Goal: Task Accomplishment & Management: Manage account settings

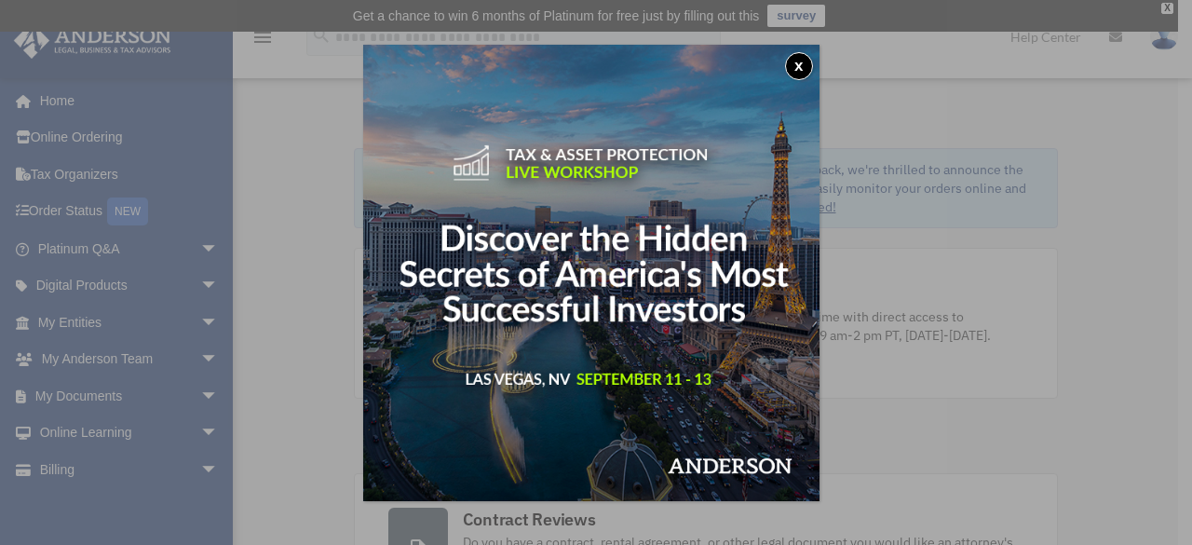
click at [798, 59] on button "x" at bounding box center [799, 66] width 28 height 28
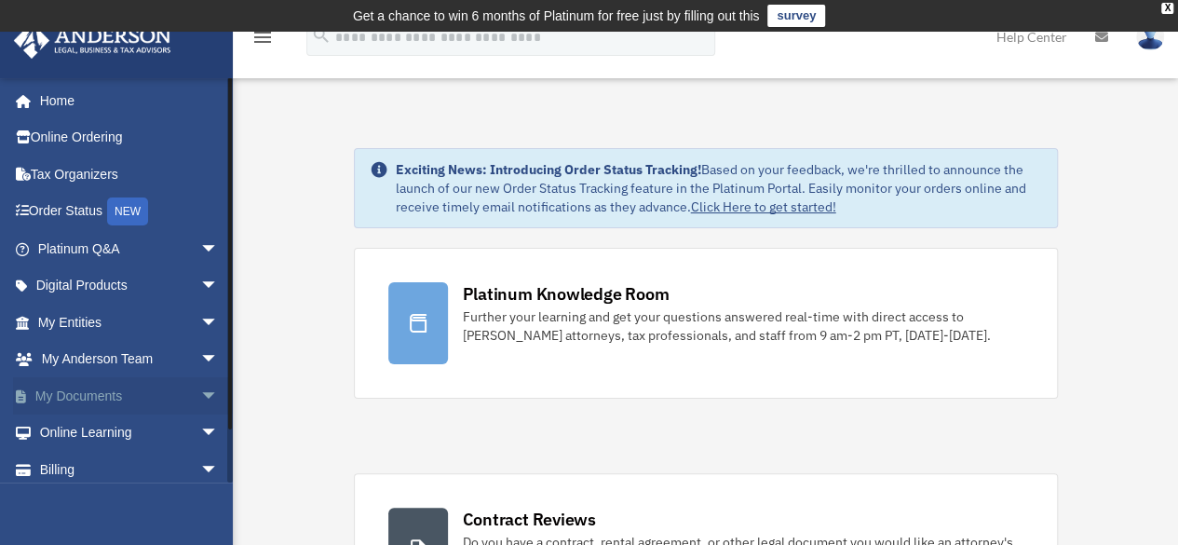
drag, startPoint x: 142, startPoint y: 398, endPoint x: 112, endPoint y: 394, distance: 30.9
click at [112, 394] on link "My Documents arrow_drop_down" at bounding box center [130, 395] width 234 height 37
click at [200, 392] on span "arrow_drop_down" at bounding box center [218, 396] width 37 height 38
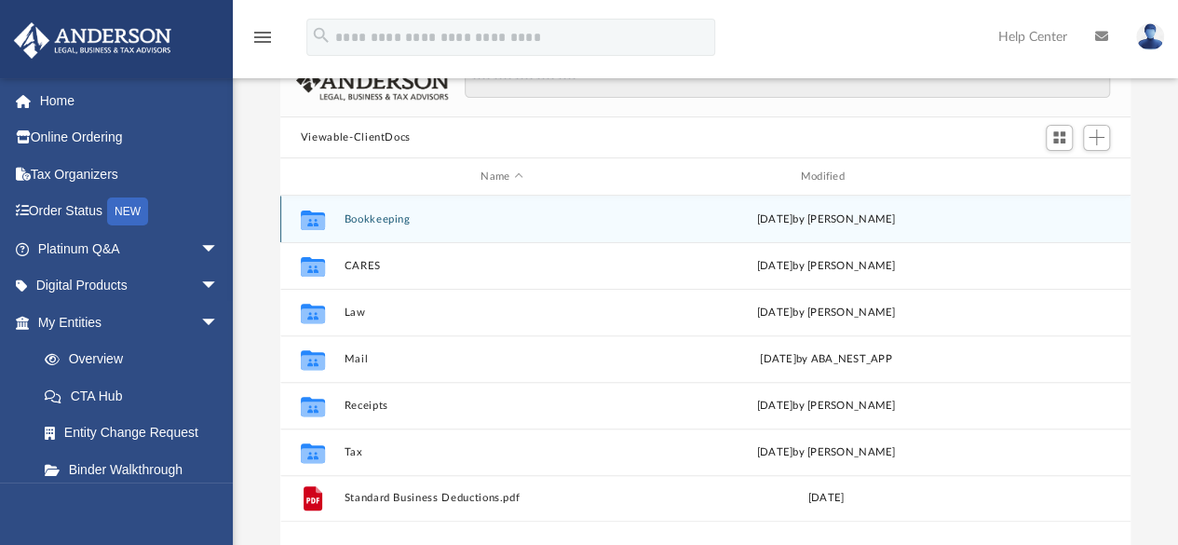
scroll to position [184, 0]
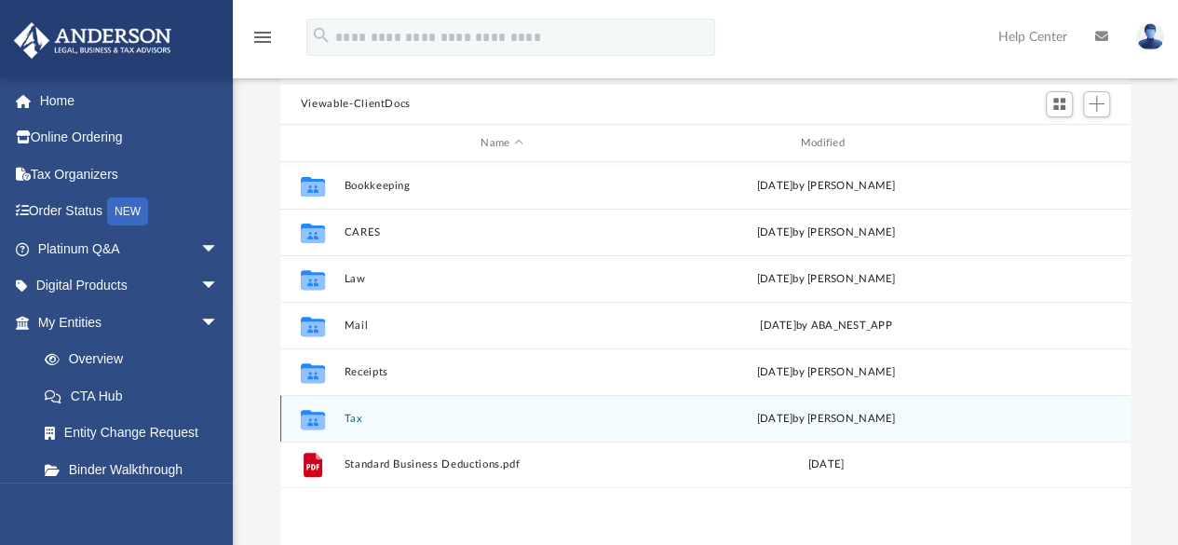
click at [367, 420] on button "Tax" at bounding box center [502, 418] width 316 height 12
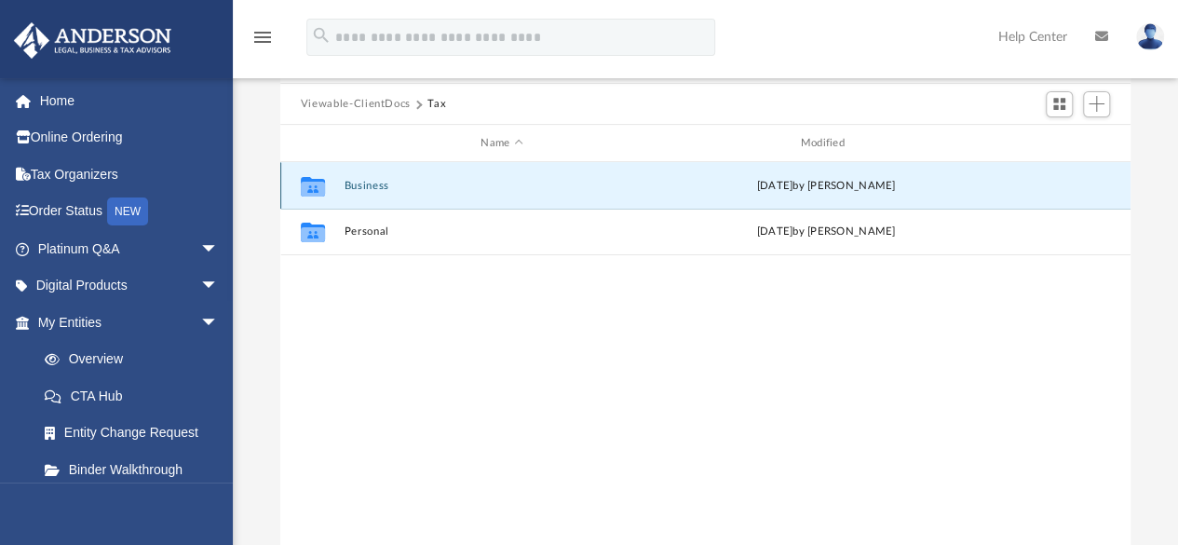
click at [371, 183] on button "Business" at bounding box center [502, 186] width 316 height 12
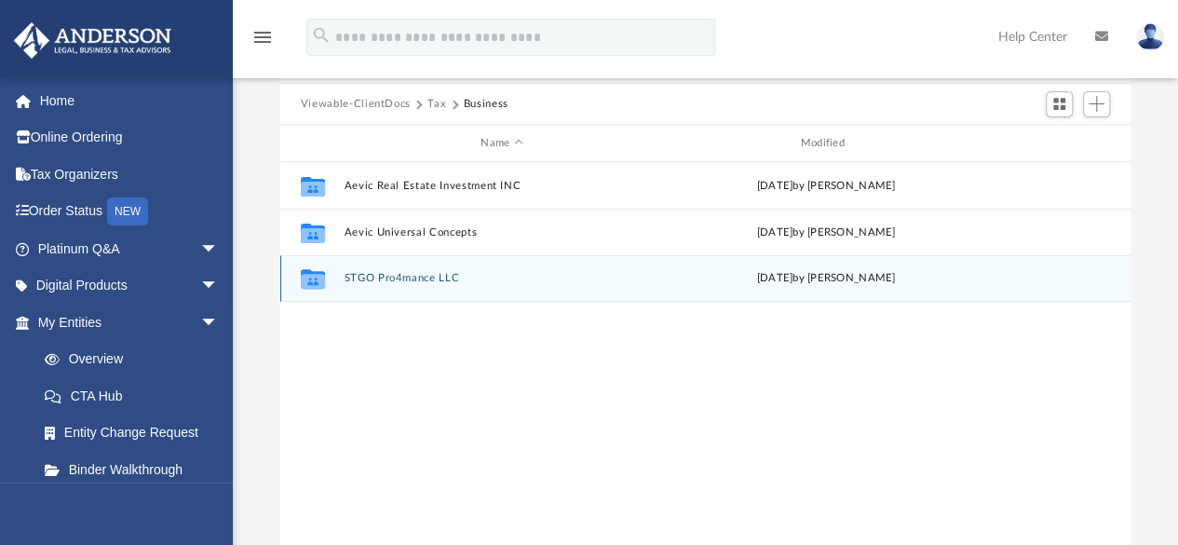
click at [413, 275] on button "STGO Pro4mance LLC" at bounding box center [502, 279] width 316 height 12
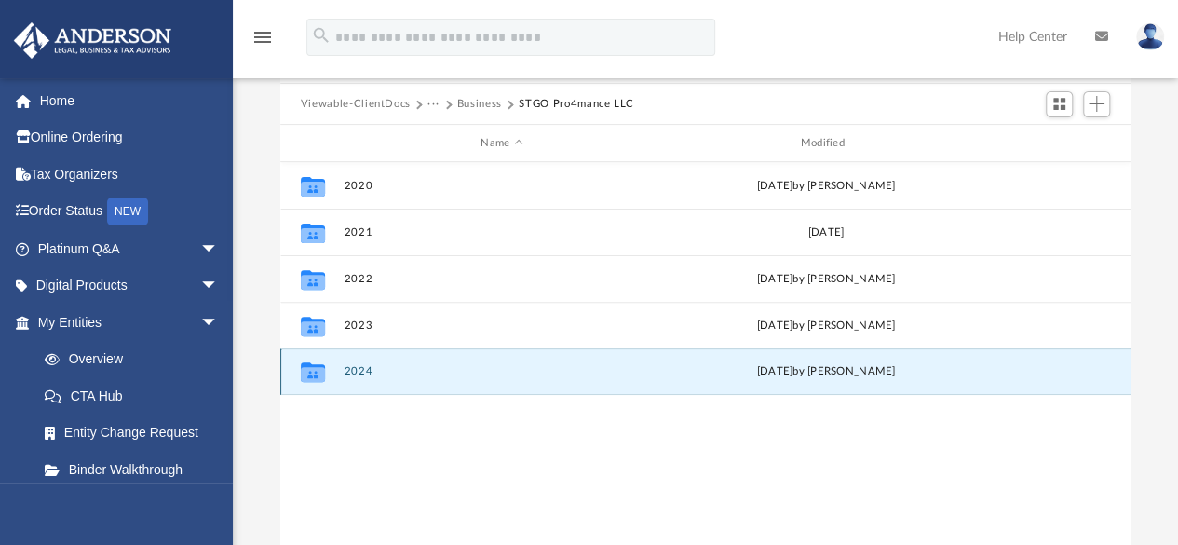
click at [374, 374] on button "2024" at bounding box center [502, 372] width 316 height 12
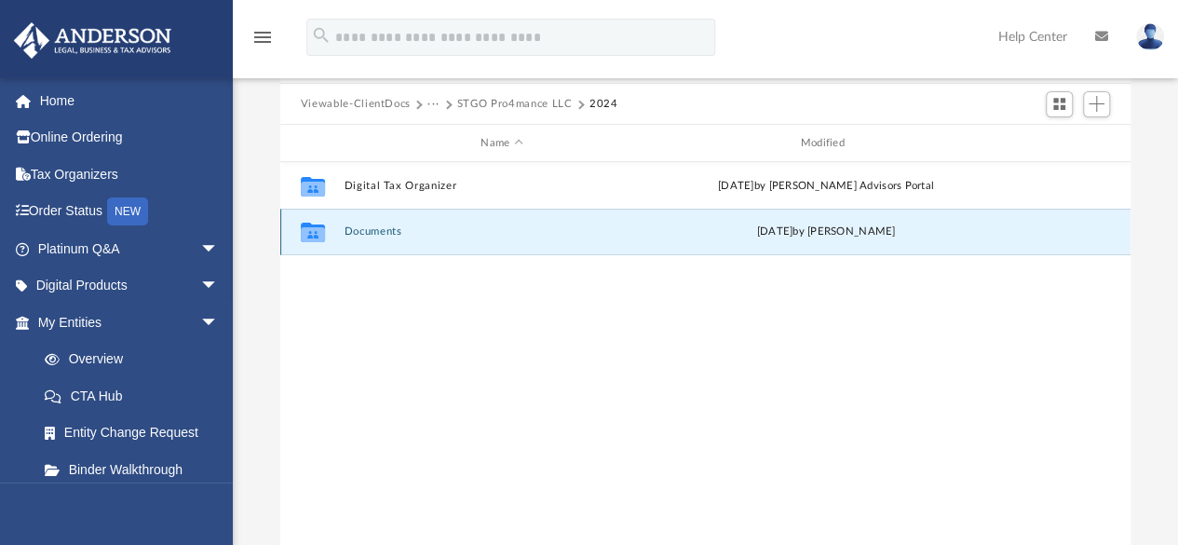
click at [391, 234] on button "Documents" at bounding box center [502, 232] width 316 height 12
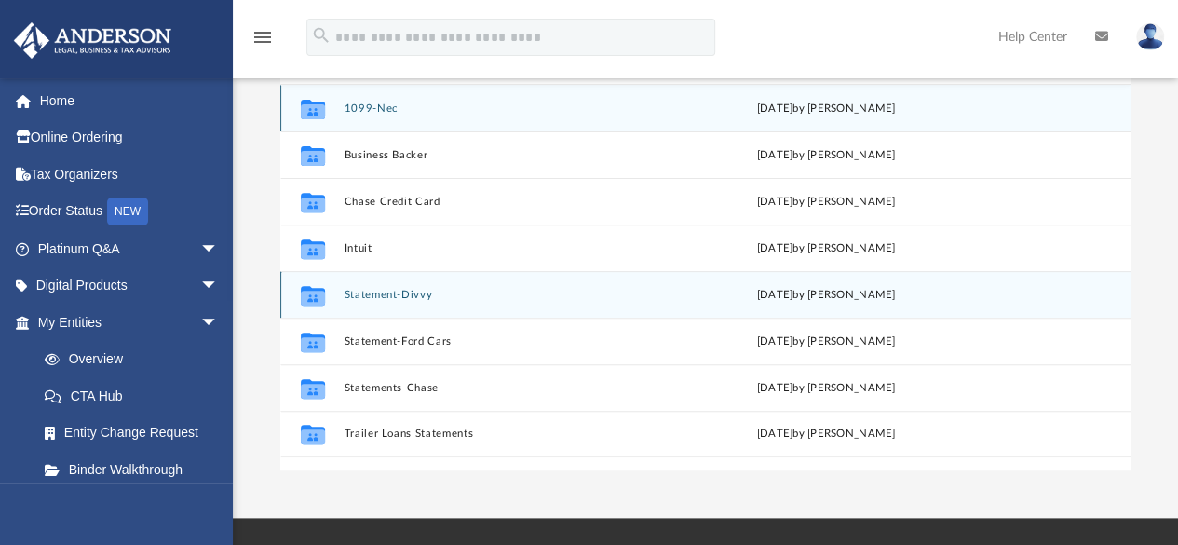
scroll to position [263, 0]
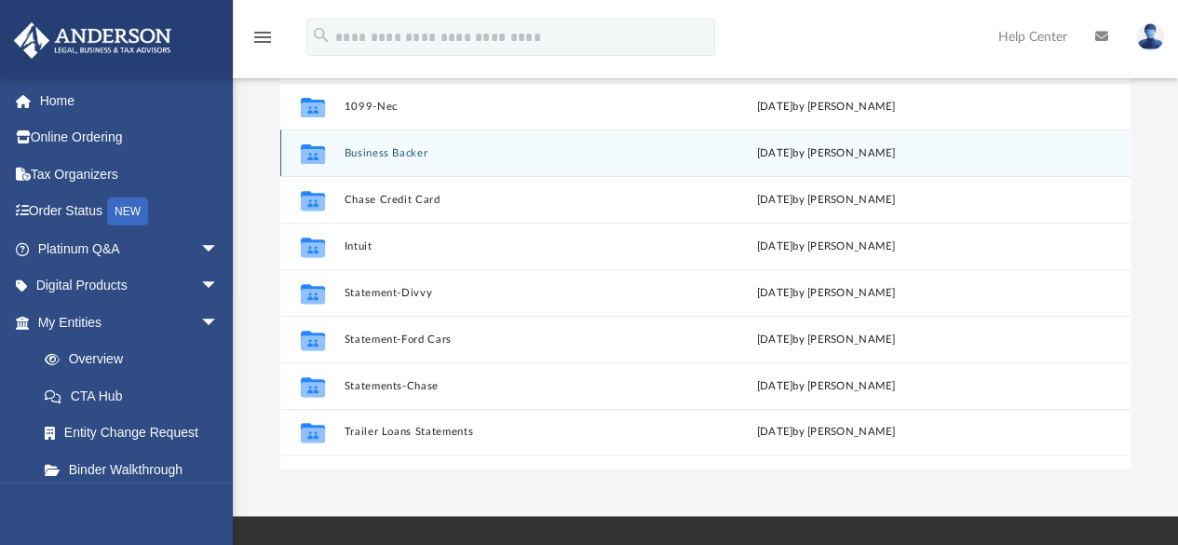
click at [434, 152] on button "Business Backer" at bounding box center [502, 153] width 316 height 12
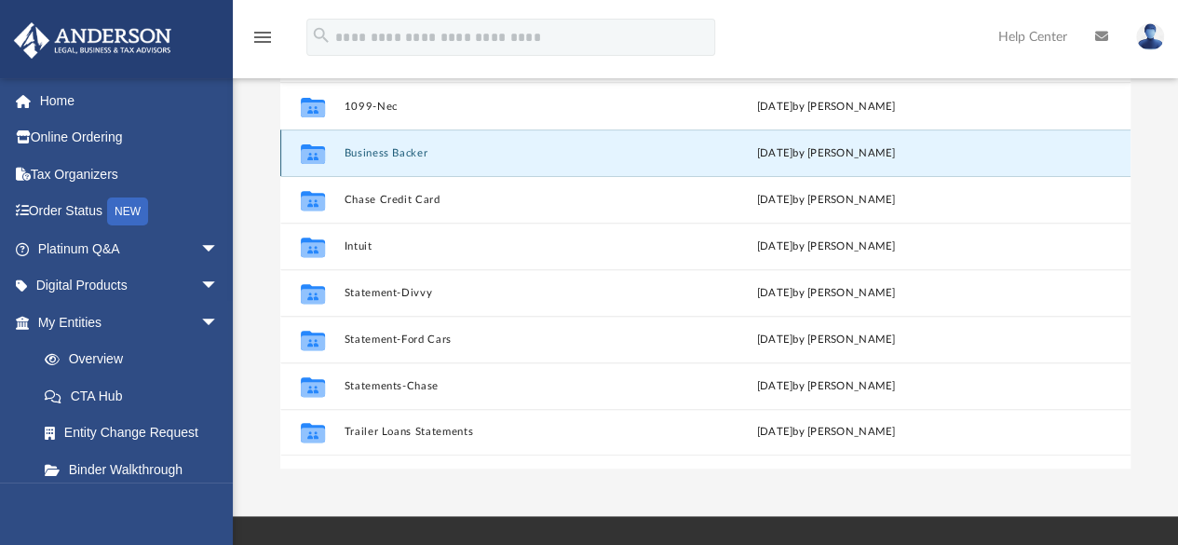
click at [398, 154] on button "Business Backer" at bounding box center [502, 153] width 316 height 12
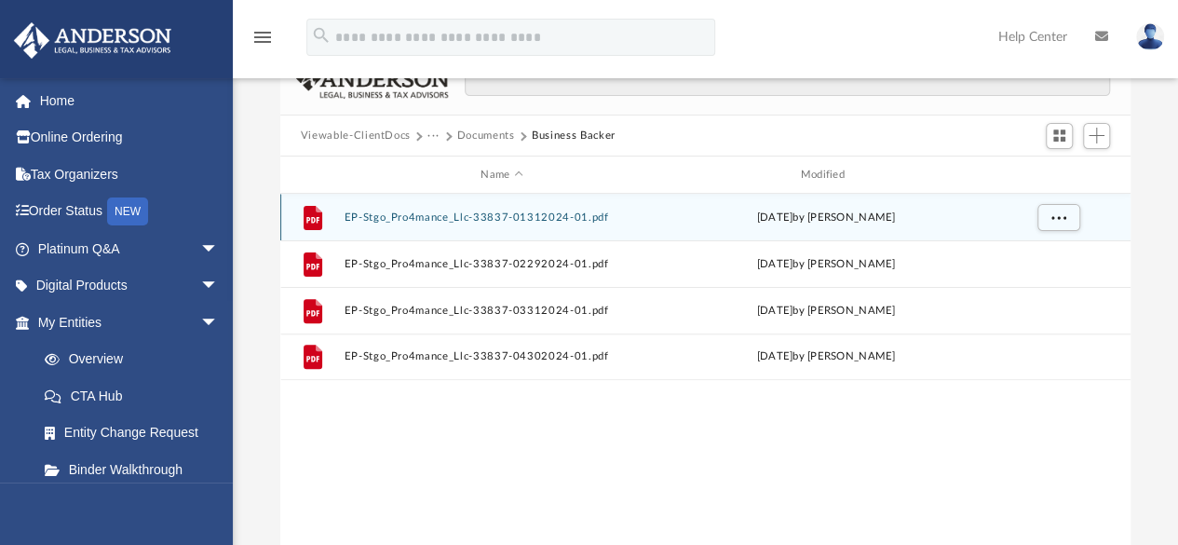
scroll to position [152, 0]
click at [505, 215] on button "EP-Stgo_Pro4mance_Llc-33837-01312024-01.pdf" at bounding box center [502, 218] width 316 height 12
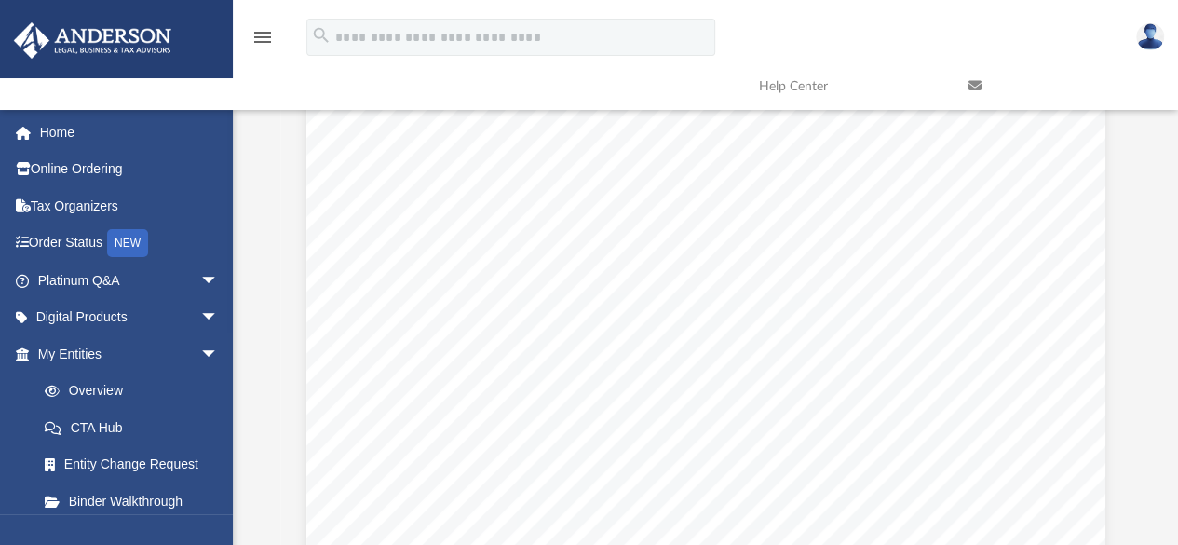
scroll to position [0, 0]
click at [1115, 344] on button "Preview" at bounding box center [1110, 344] width 41 height 52
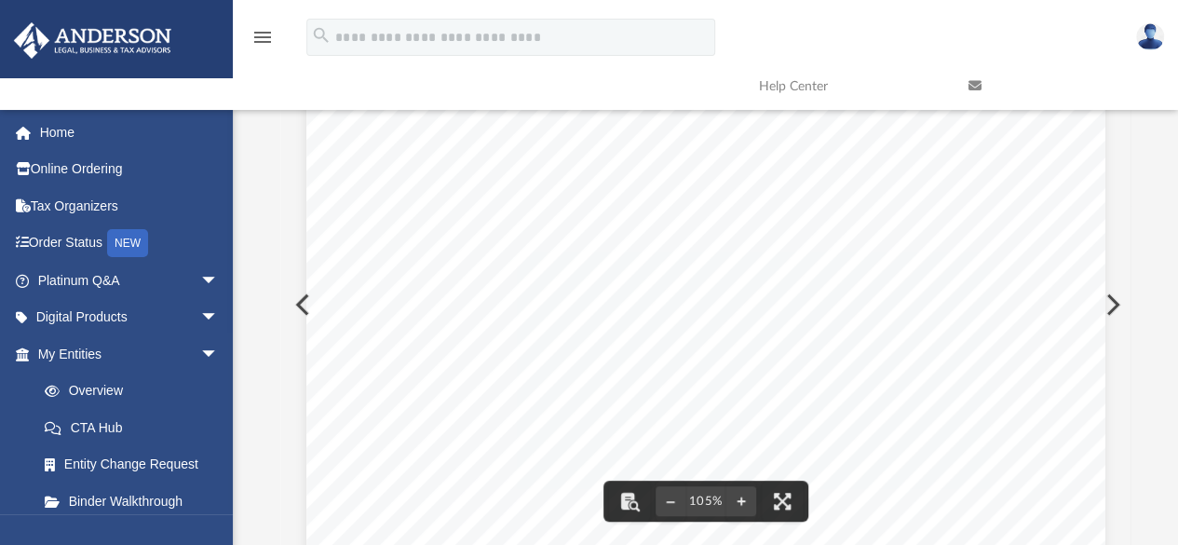
click at [1119, 304] on button "Preview" at bounding box center [1110, 304] width 41 height 52
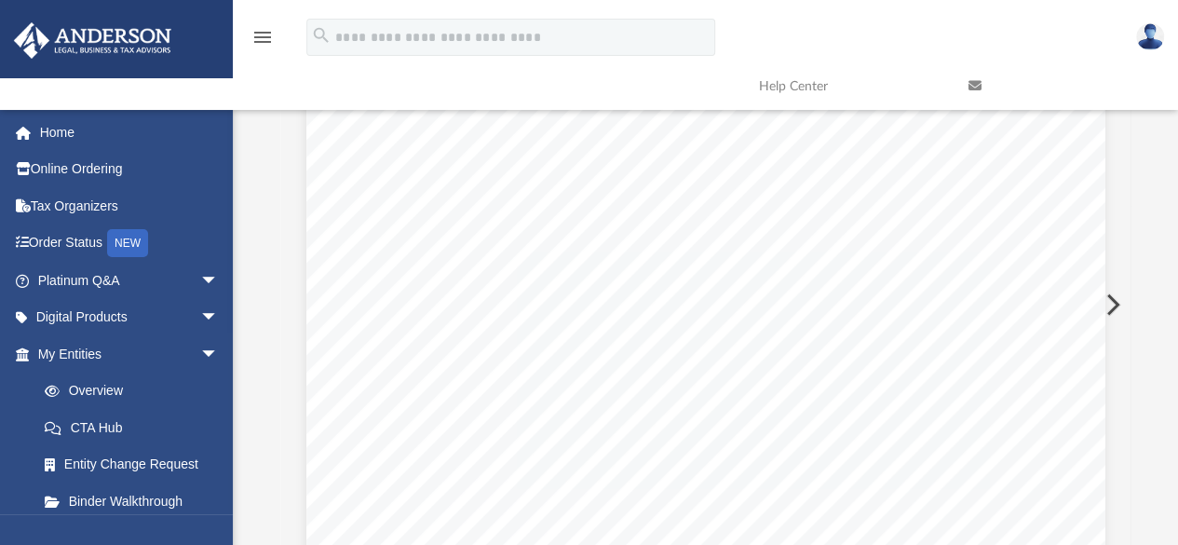
click at [1117, 305] on button "Preview" at bounding box center [1110, 304] width 41 height 52
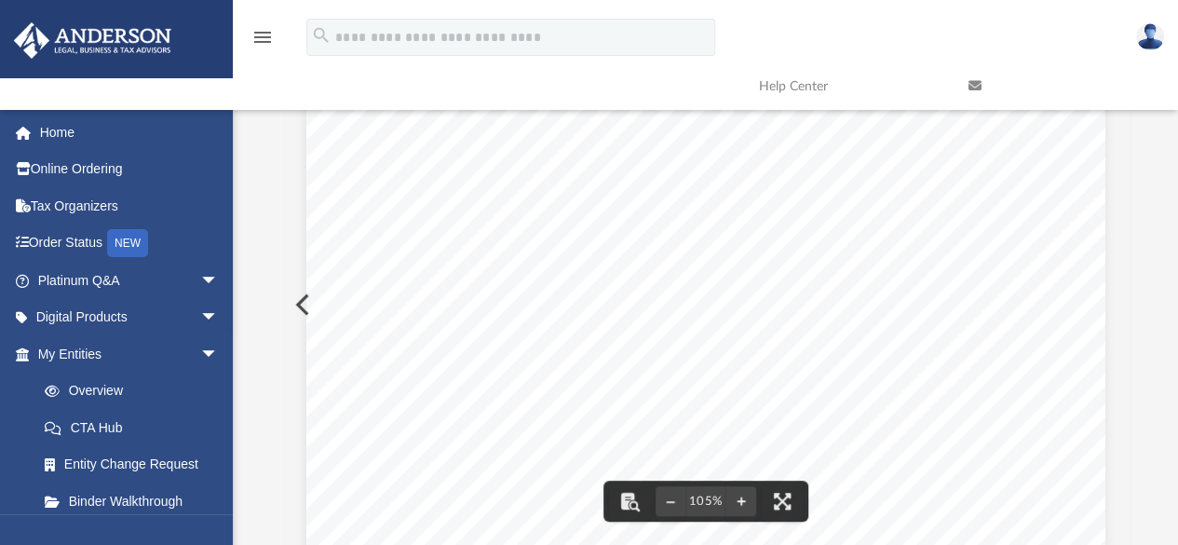
scroll to position [0, 0]
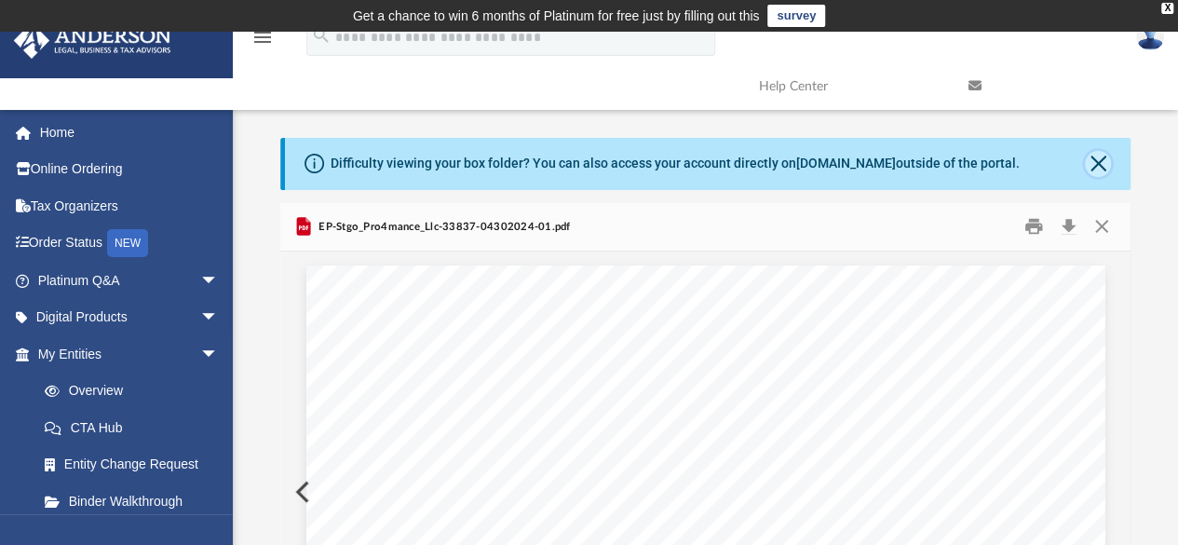
click at [1093, 161] on button "Close" at bounding box center [1098, 164] width 26 height 26
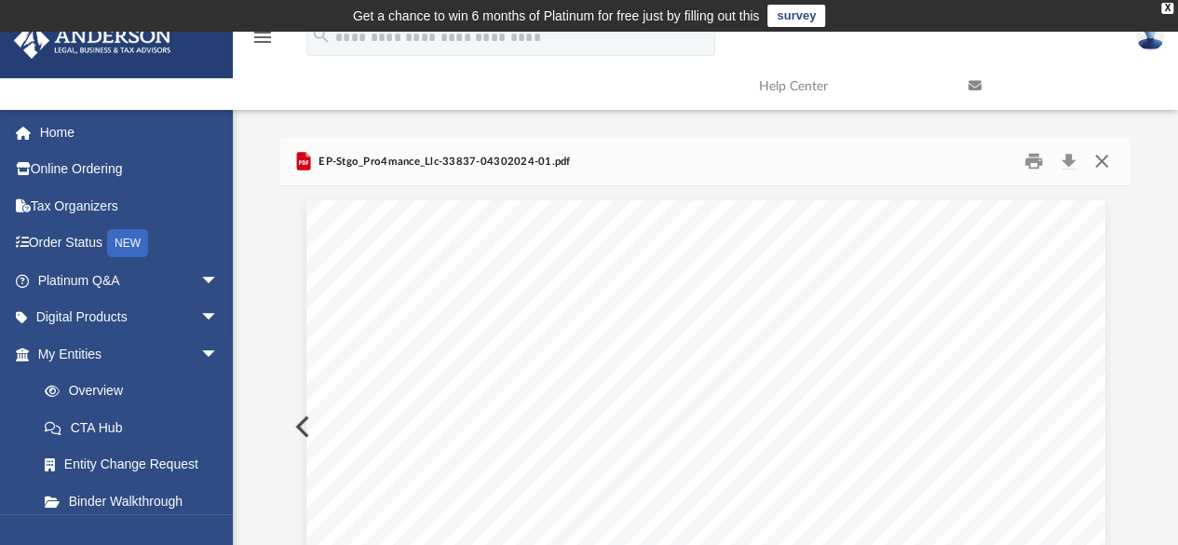
click at [1107, 161] on button "Close" at bounding box center [1102, 161] width 34 height 29
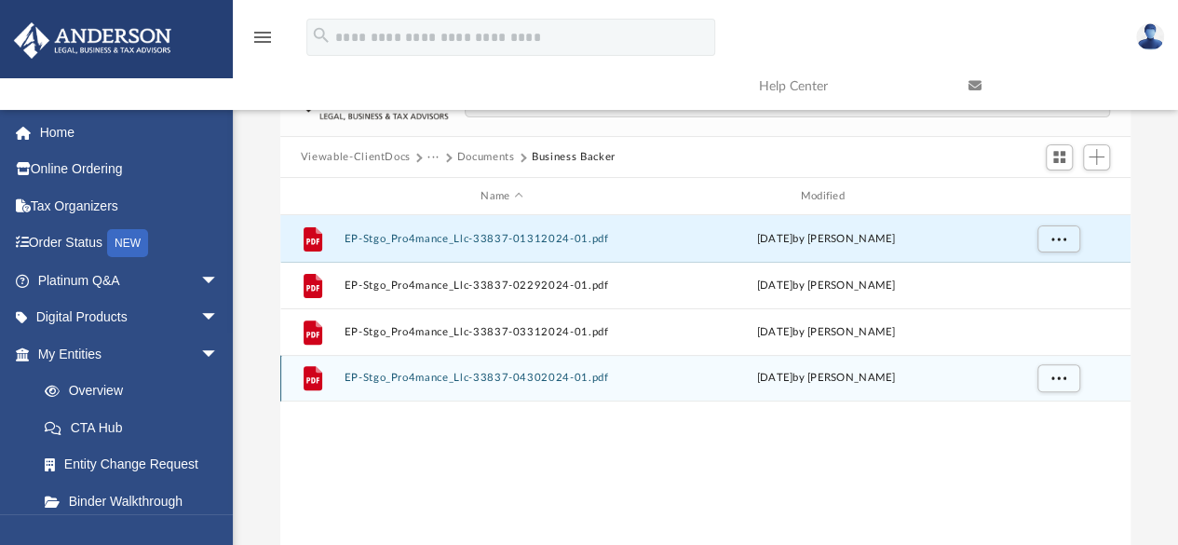
scroll to position [57, 0]
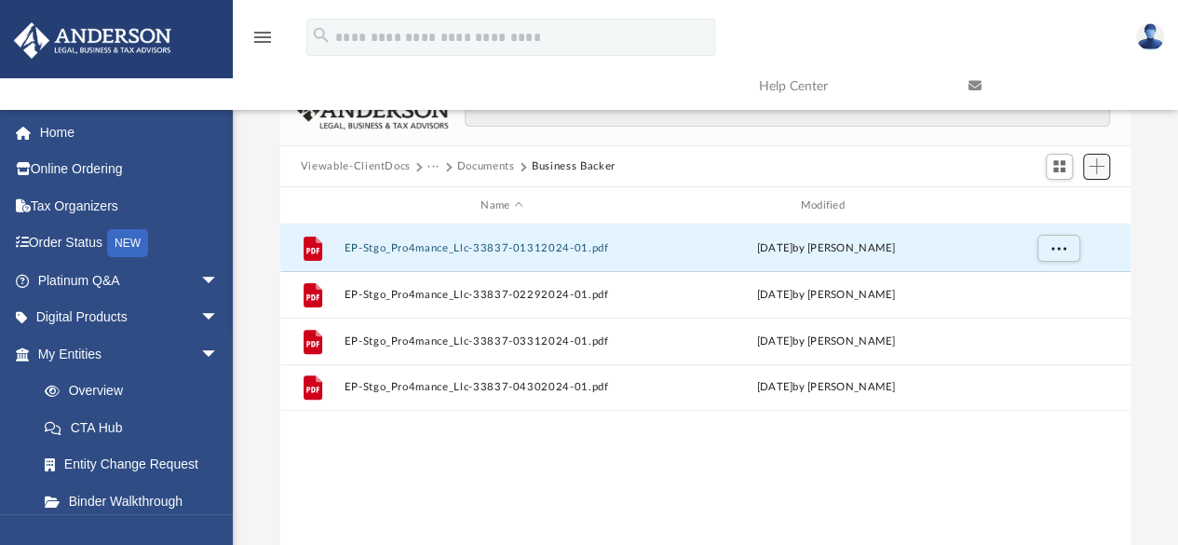
click at [1099, 159] on span "Add" at bounding box center [1096, 166] width 16 height 16
click at [1071, 204] on li "Upload" at bounding box center [1070, 204] width 60 height 20
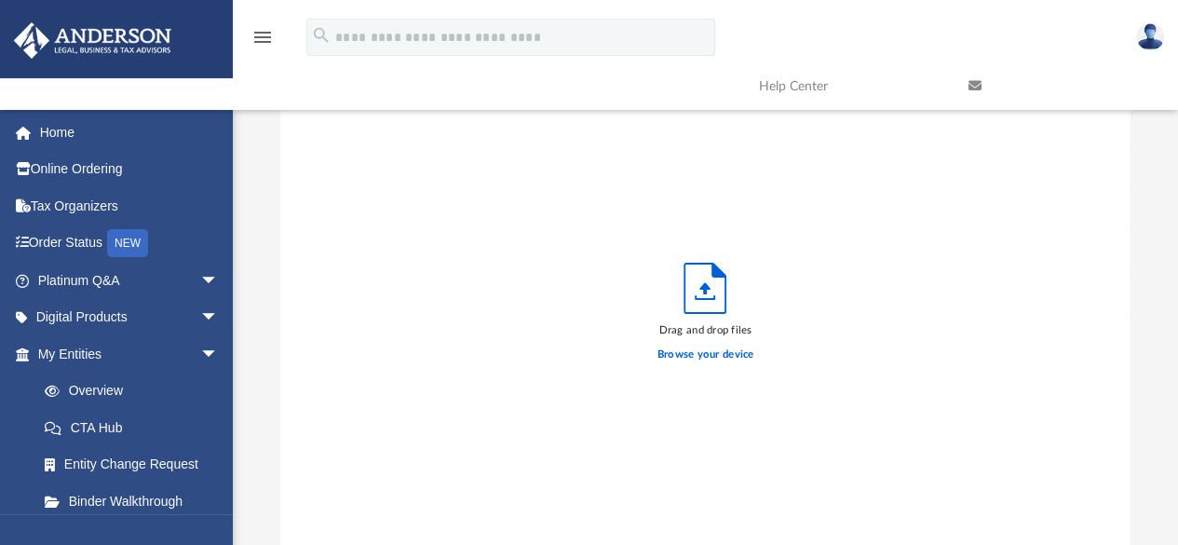
scroll to position [458, 836]
click at [728, 360] on label "Browse your device" at bounding box center [705, 354] width 97 height 17
click at [0, 0] on input "Browse your device" at bounding box center [0, 0] width 0 height 0
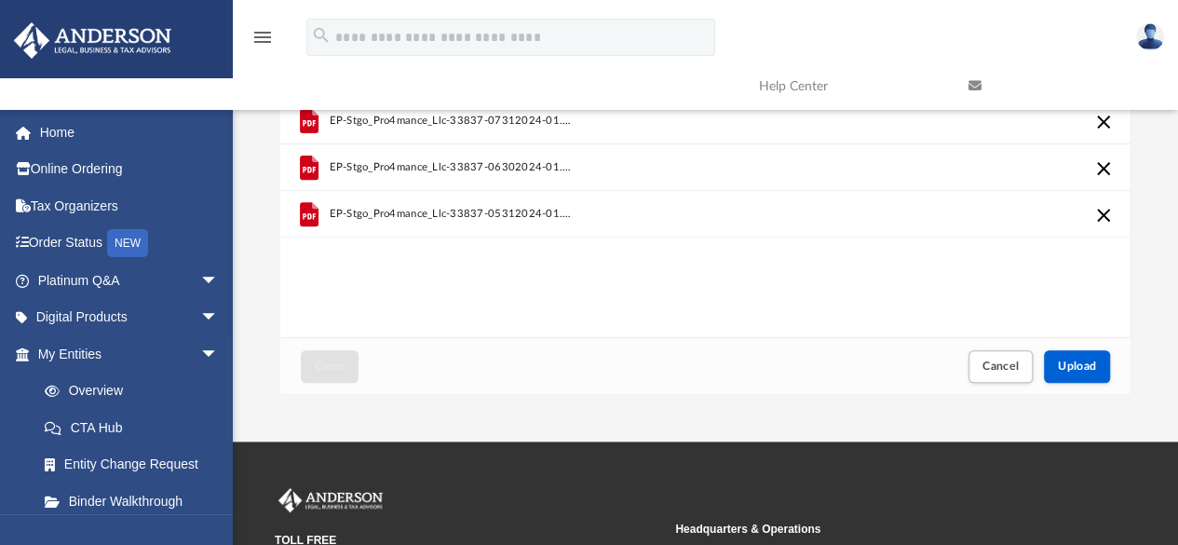
scroll to position [281, 0]
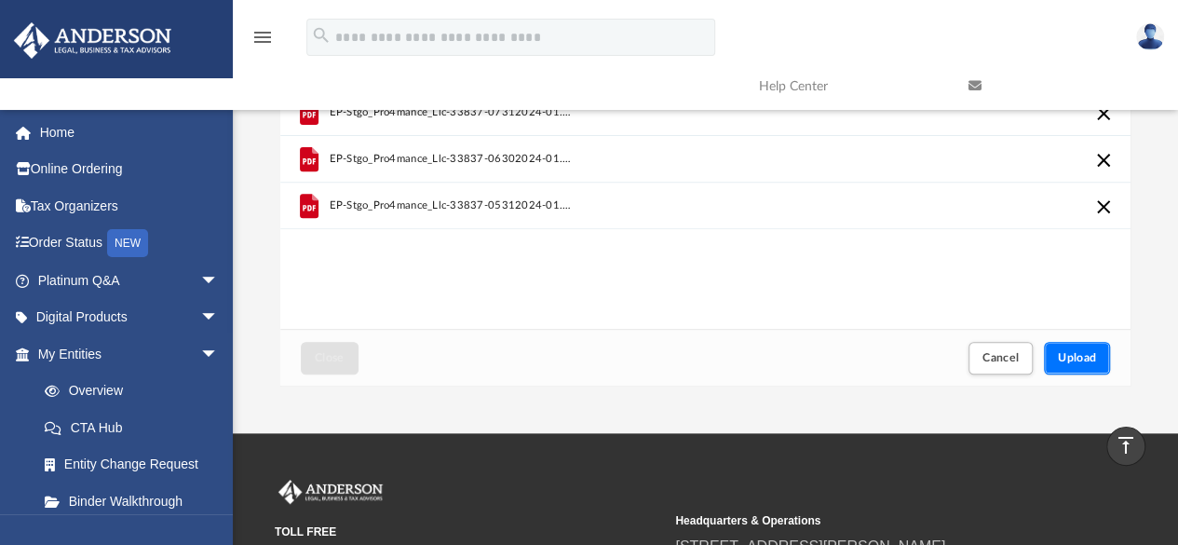
click at [1075, 360] on span "Upload" at bounding box center [1077, 357] width 39 height 11
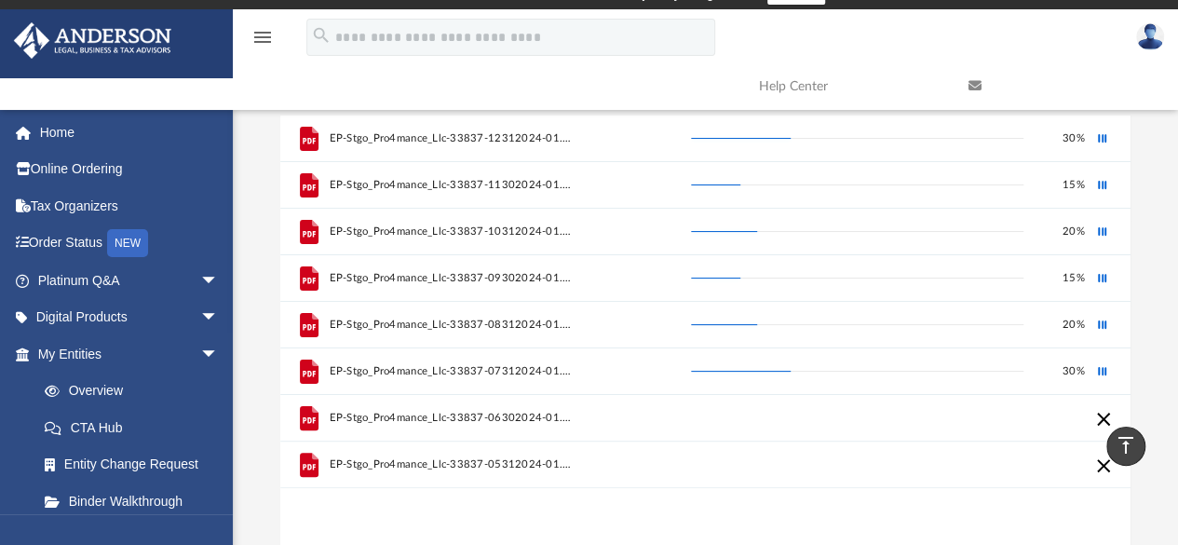
scroll to position [0, 0]
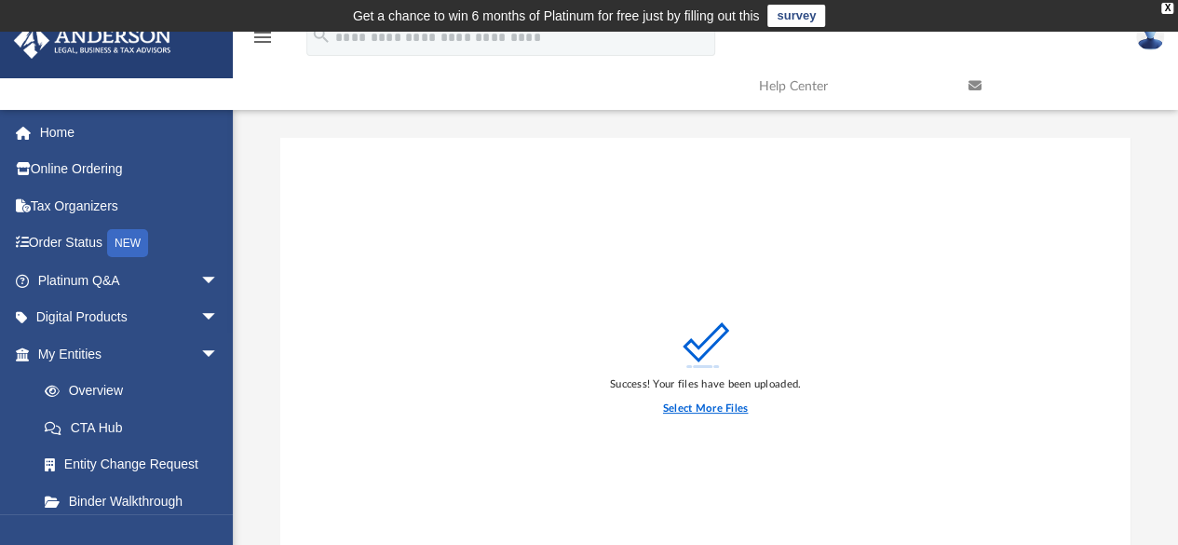
click at [722, 414] on label "Select More Files" at bounding box center [705, 408] width 85 height 17
click at [0, 0] on input "Select More Files" at bounding box center [0, 0] width 0 height 0
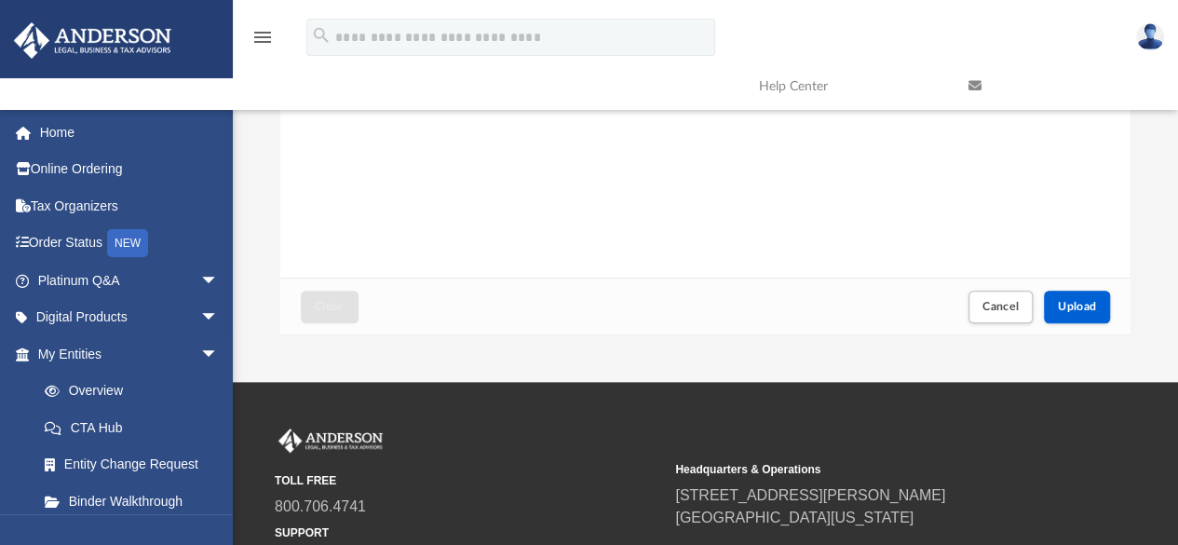
scroll to position [343, 0]
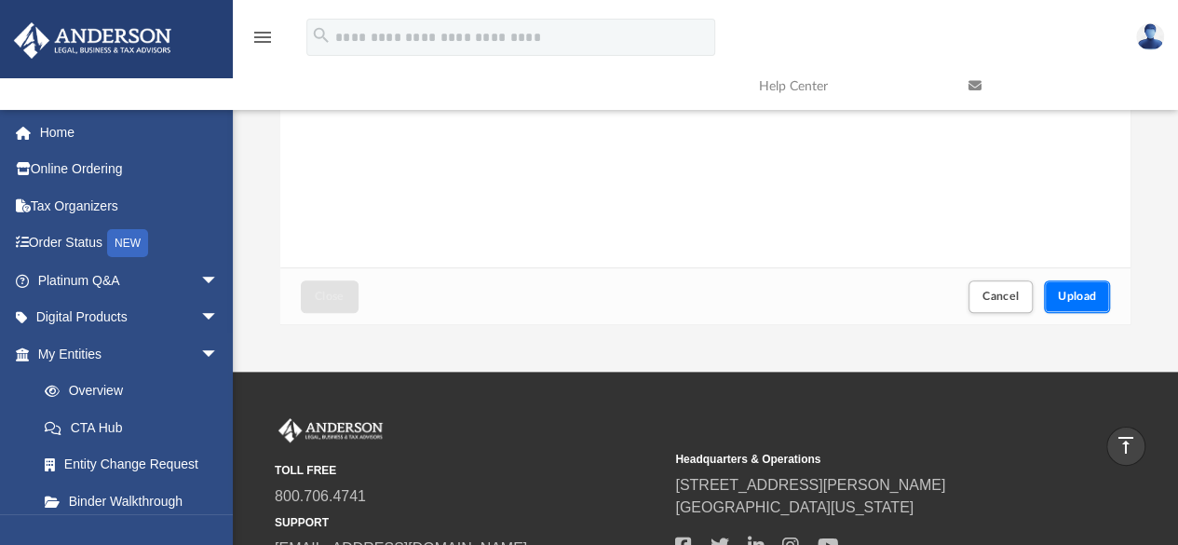
click at [1072, 299] on span "Upload" at bounding box center [1077, 295] width 39 height 11
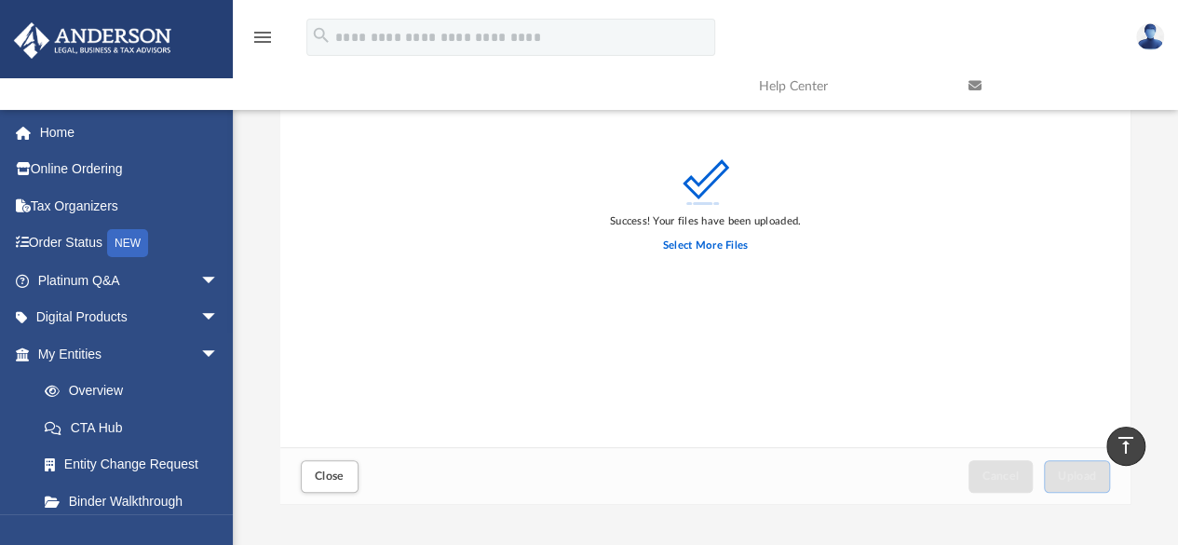
scroll to position [426, 0]
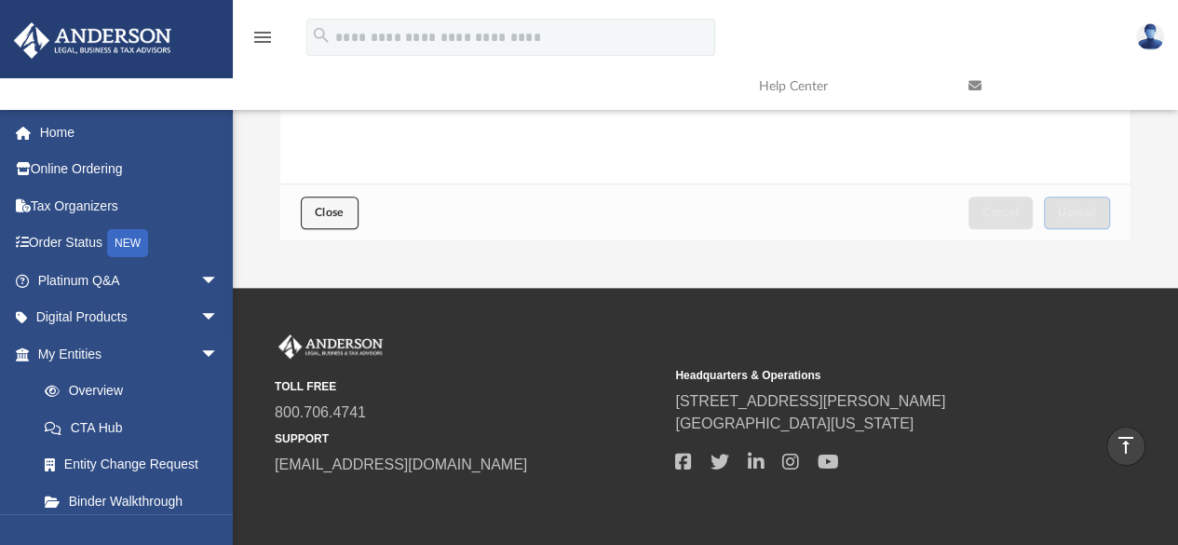
click at [326, 209] on span "Close" at bounding box center [330, 212] width 30 height 11
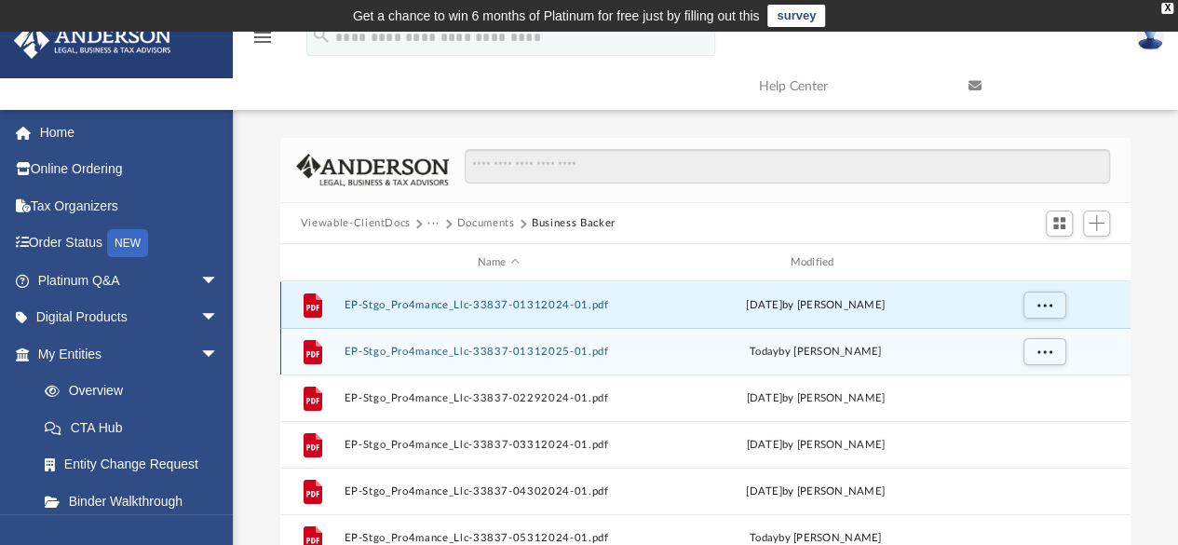
scroll to position [30, 0]
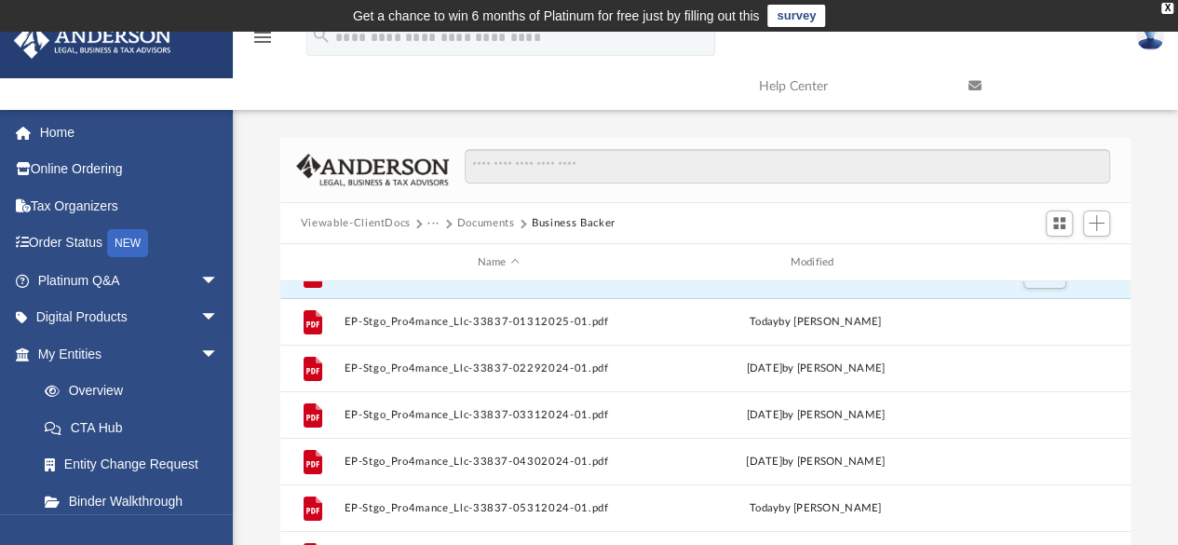
click at [494, 219] on button "Documents" at bounding box center [486, 223] width 58 height 17
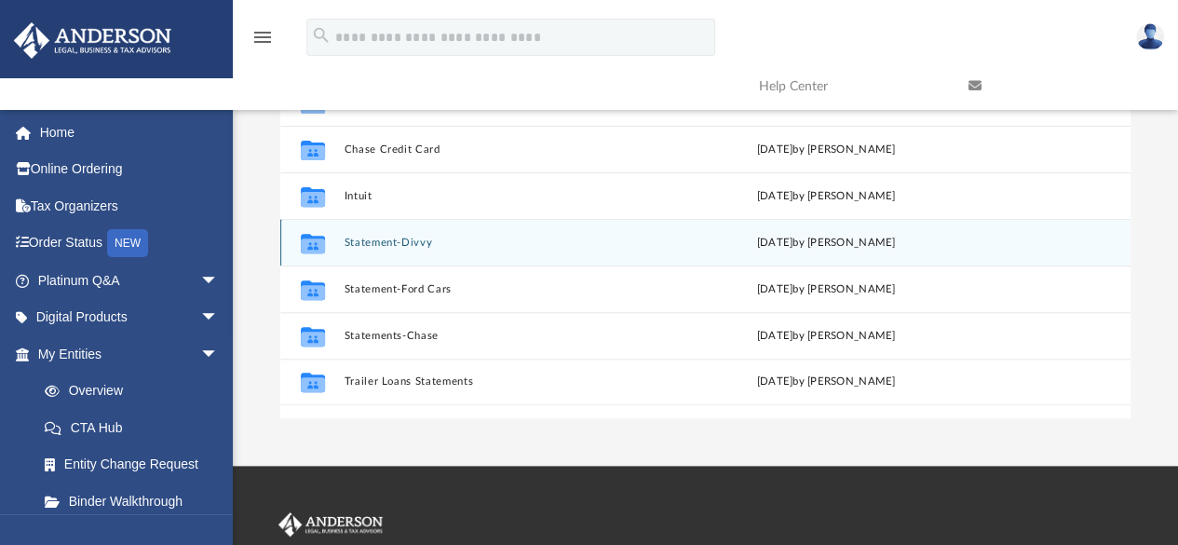
scroll to position [250, 0]
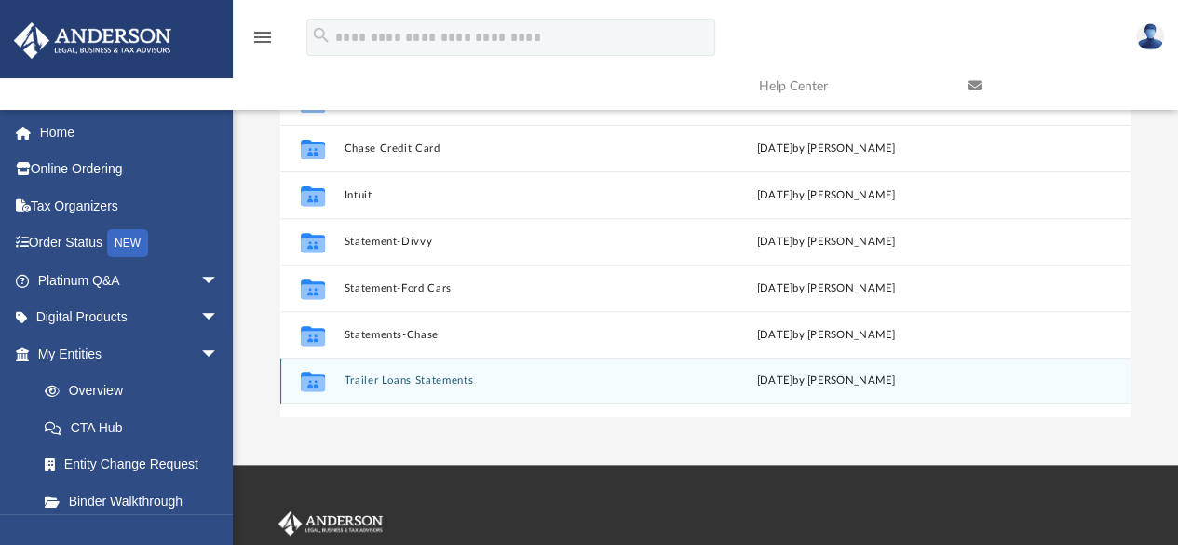
click at [463, 378] on button "Trailer Loans Statements" at bounding box center [502, 381] width 316 height 12
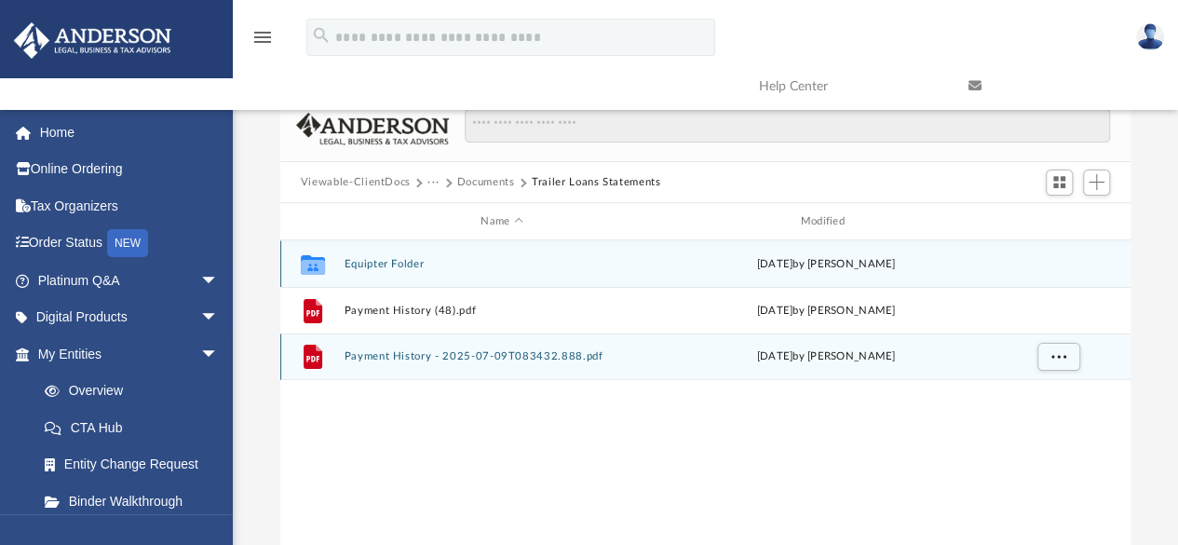
scroll to position [38, 0]
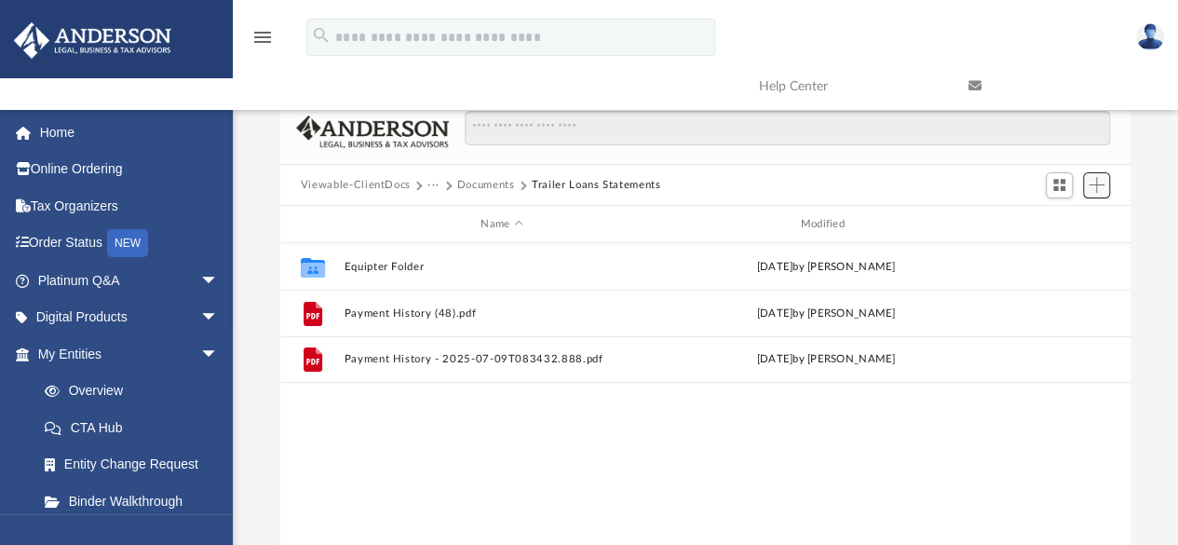
click at [1097, 189] on span "Add" at bounding box center [1096, 185] width 16 height 16
click at [1063, 224] on li "Upload" at bounding box center [1070, 222] width 60 height 20
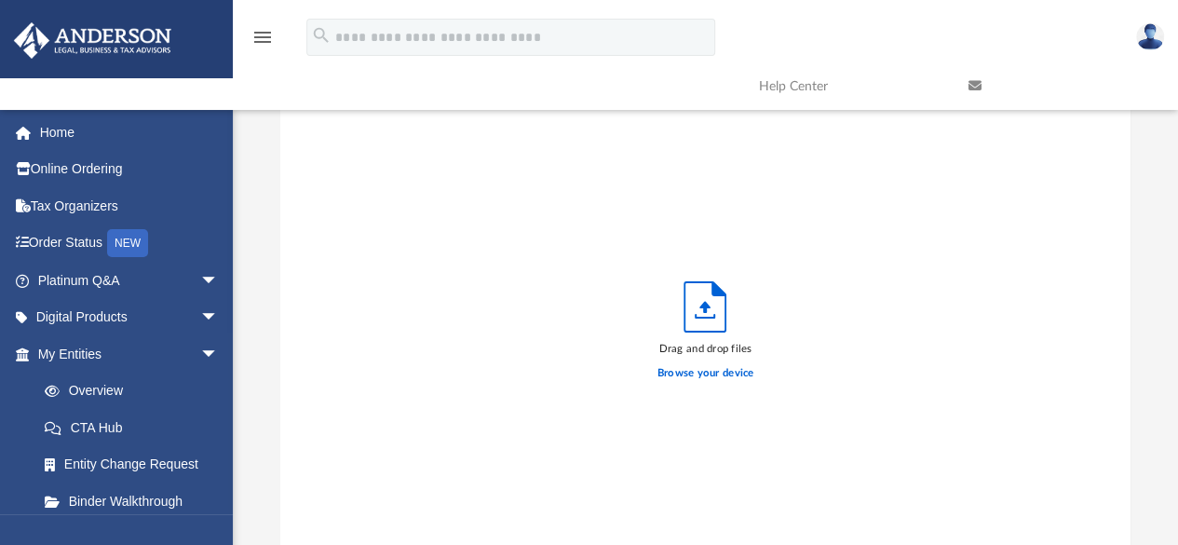
scroll to position [458, 836]
click at [695, 373] on label "Browse your device" at bounding box center [705, 373] width 97 height 17
click at [0, 0] on input "Browse your device" at bounding box center [0, 0] width 0 height 0
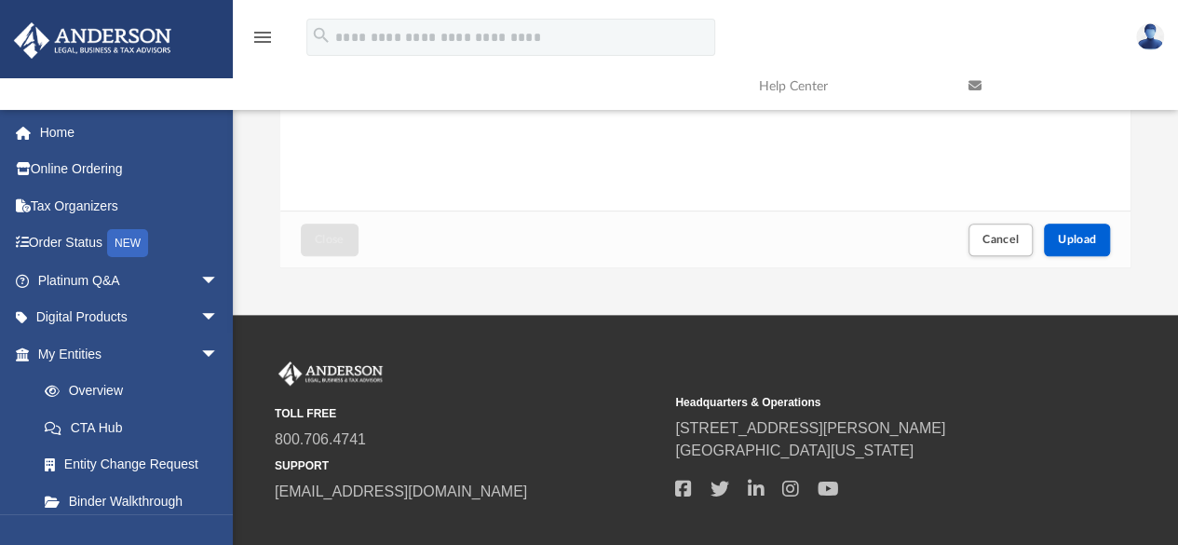
scroll to position [441, 0]
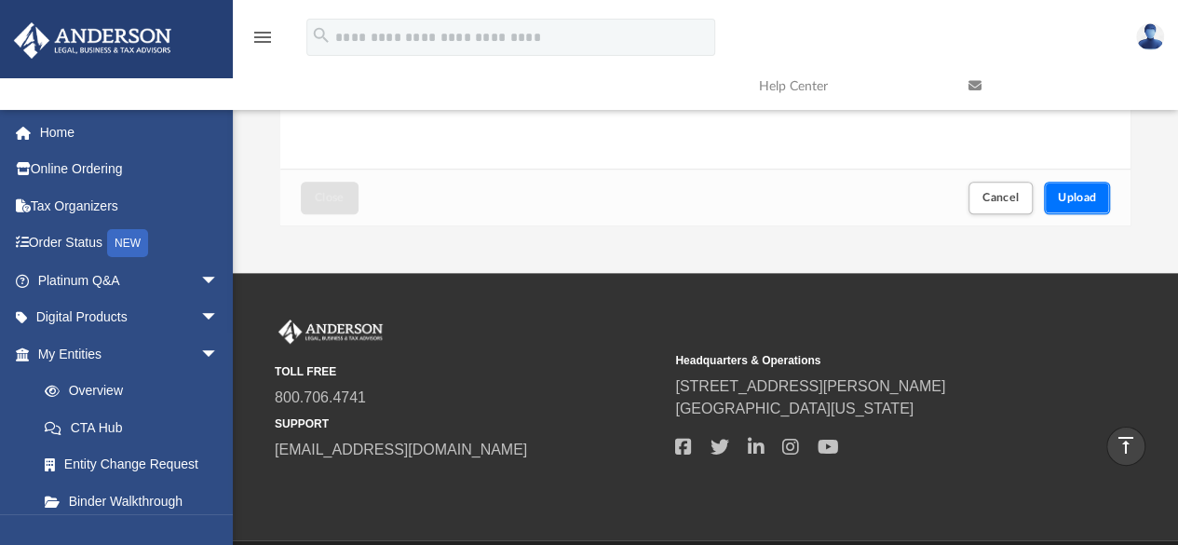
click at [1054, 208] on button "Upload" at bounding box center [1077, 198] width 67 height 33
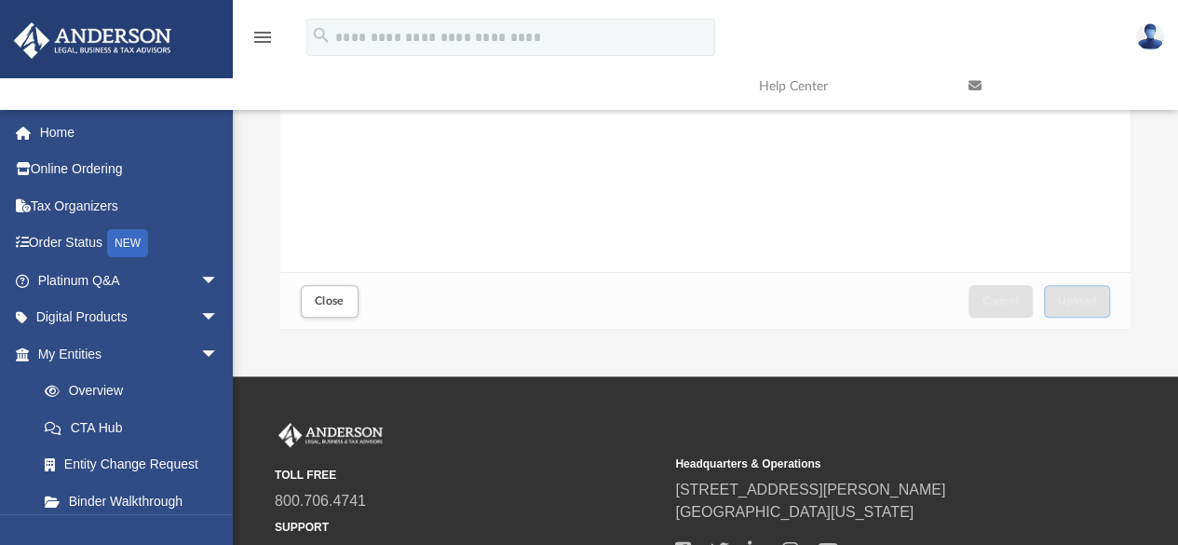
scroll to position [341, 0]
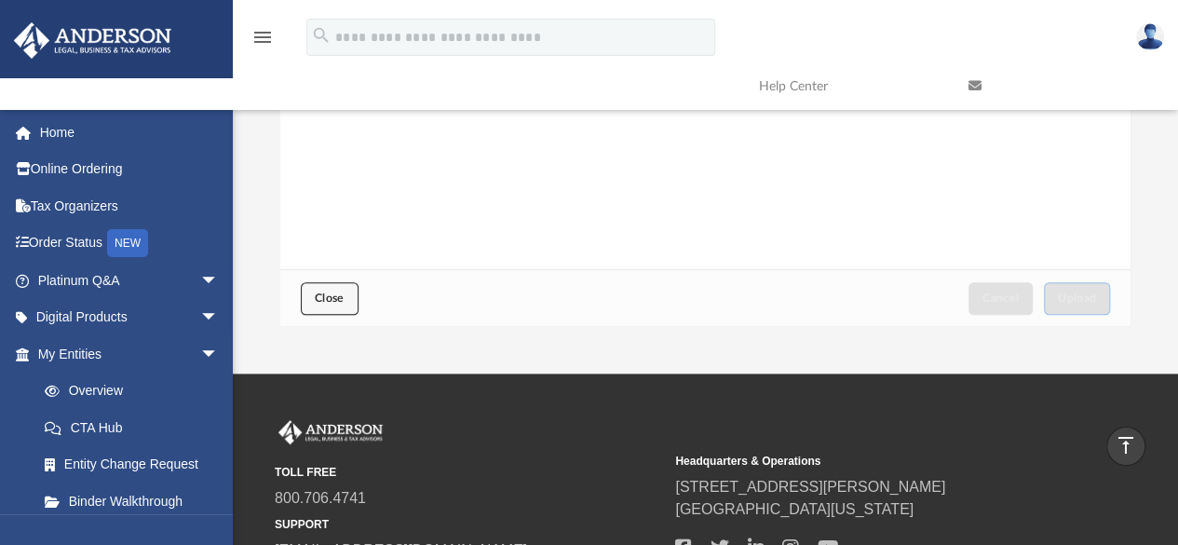
click at [335, 283] on button "Close" at bounding box center [330, 298] width 58 height 33
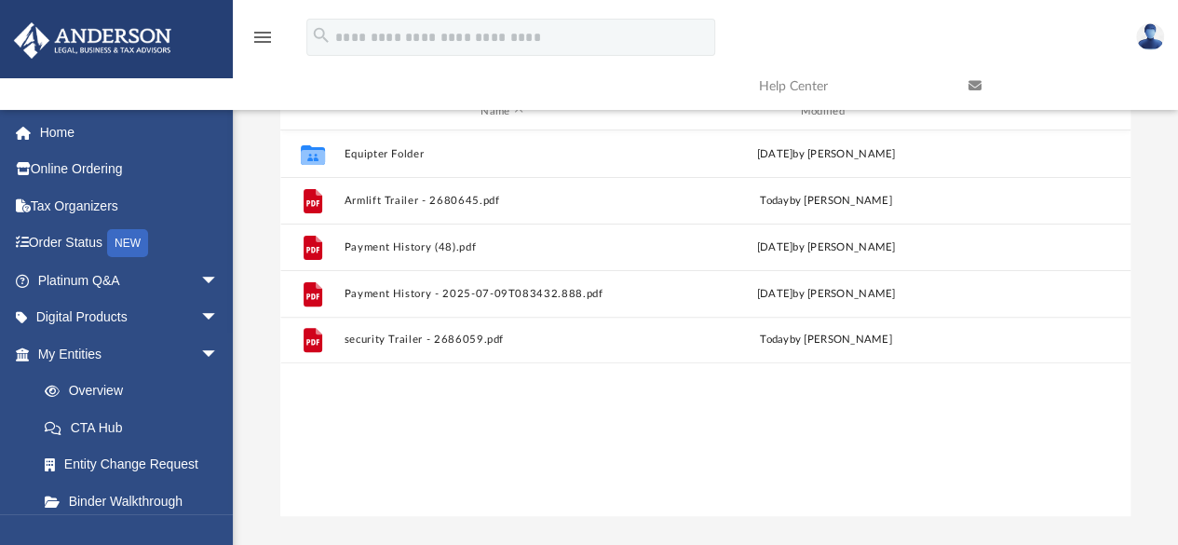
scroll to position [0, 0]
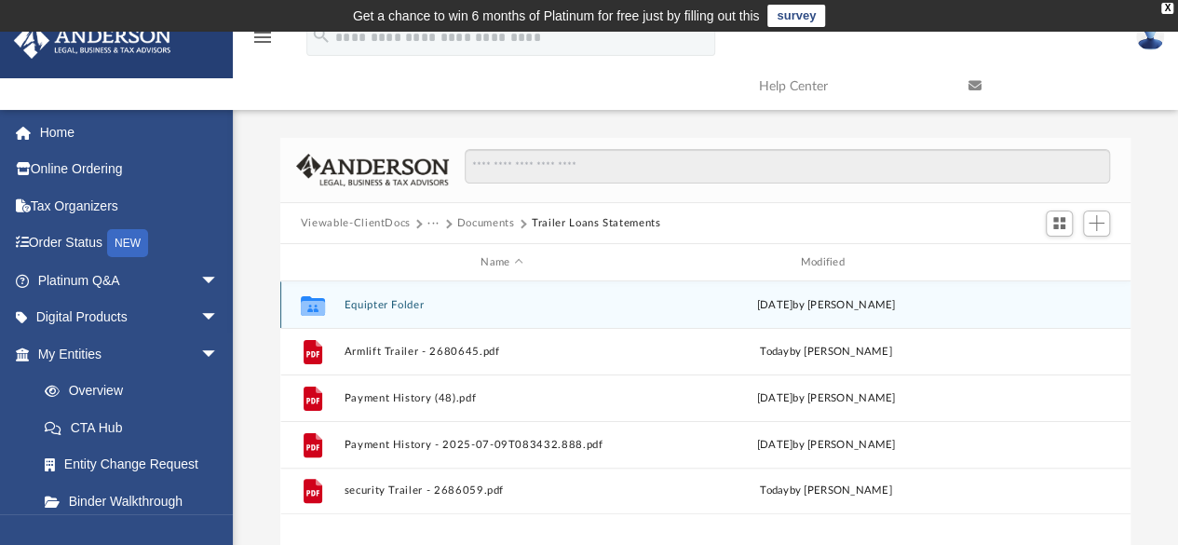
click at [398, 302] on button "Equipter Folder" at bounding box center [502, 305] width 316 height 12
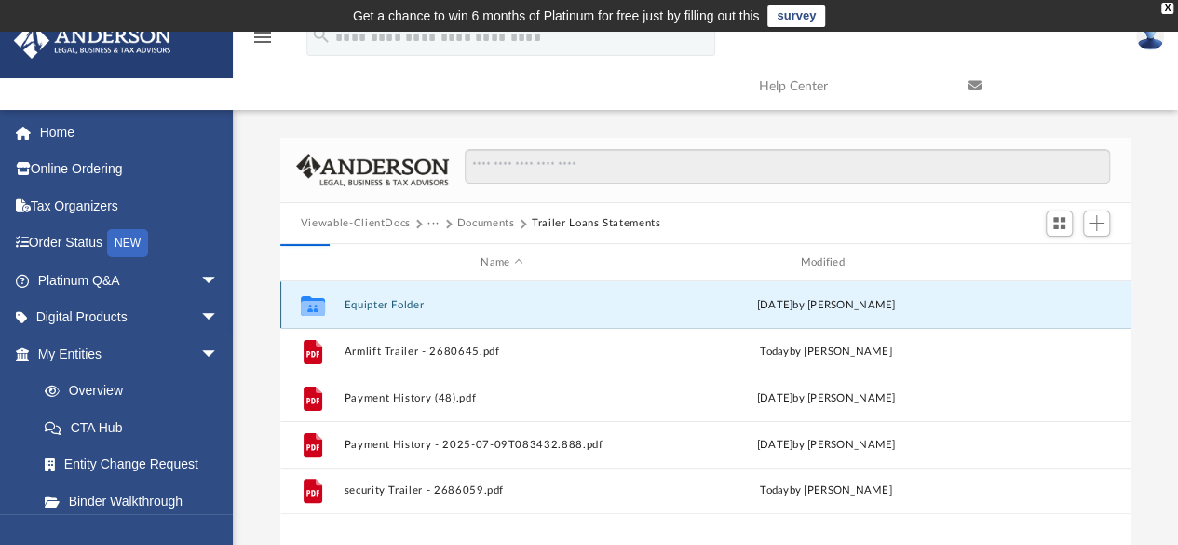
click at [398, 302] on button "Equipter Folder" at bounding box center [502, 305] width 316 height 12
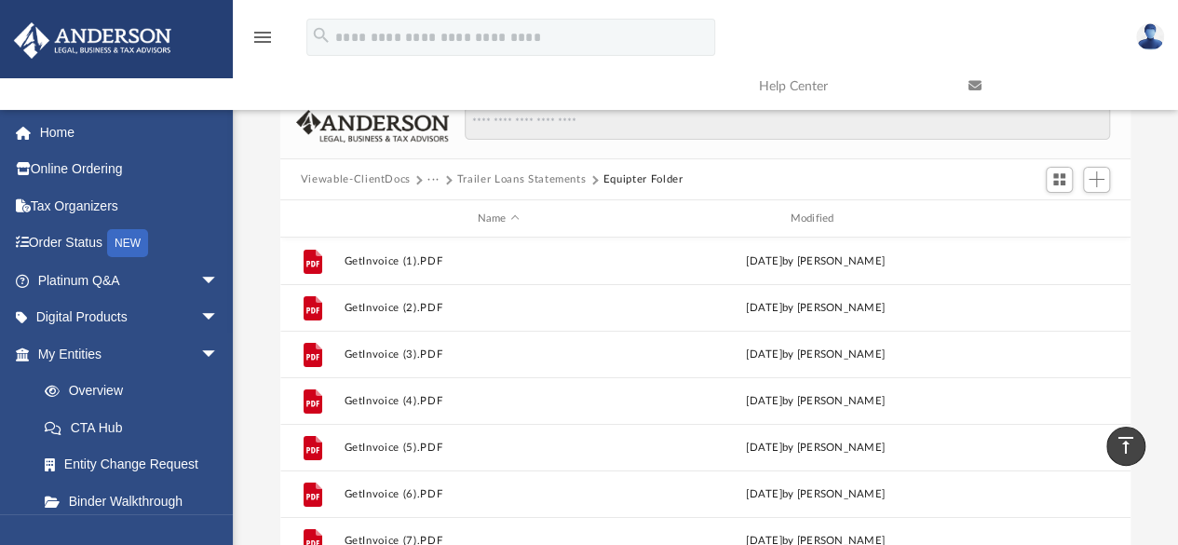
scroll to position [43, 0]
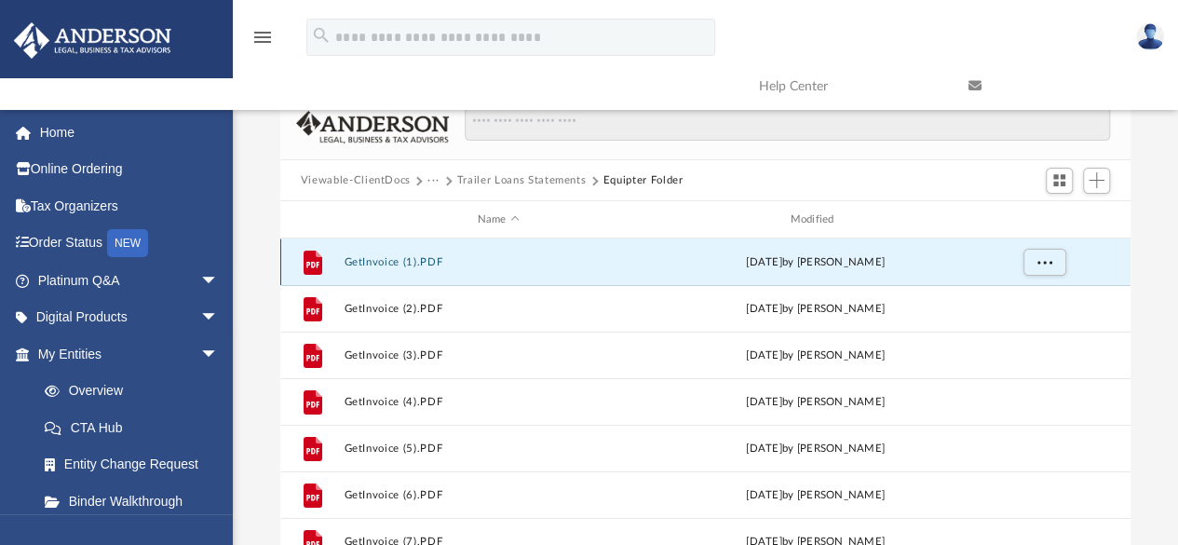
click at [431, 261] on button "GetInvoice (1).PDF" at bounding box center [498, 262] width 309 height 12
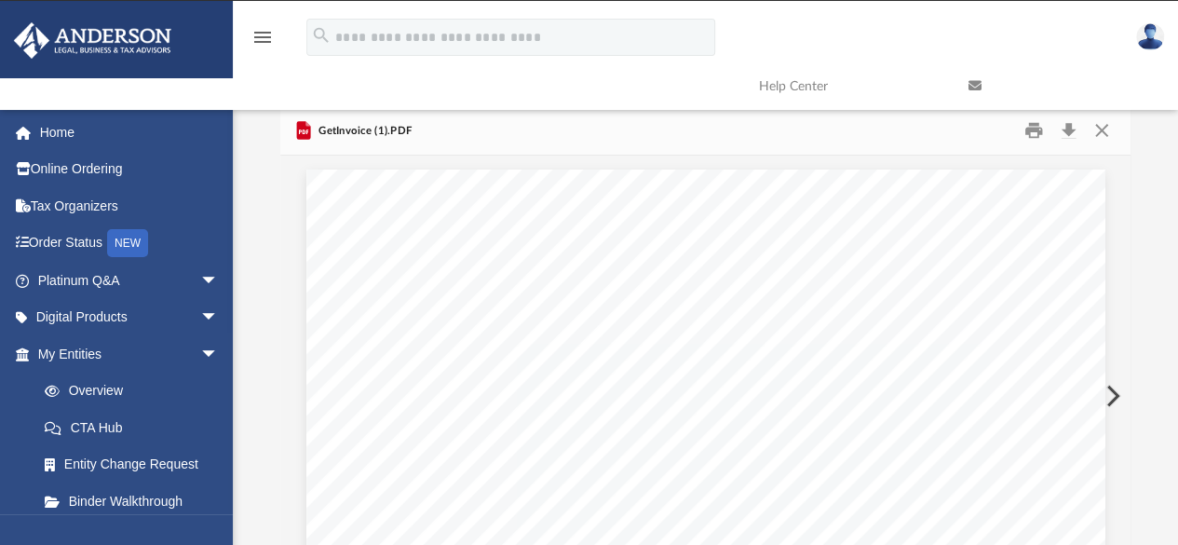
scroll to position [0, 0]
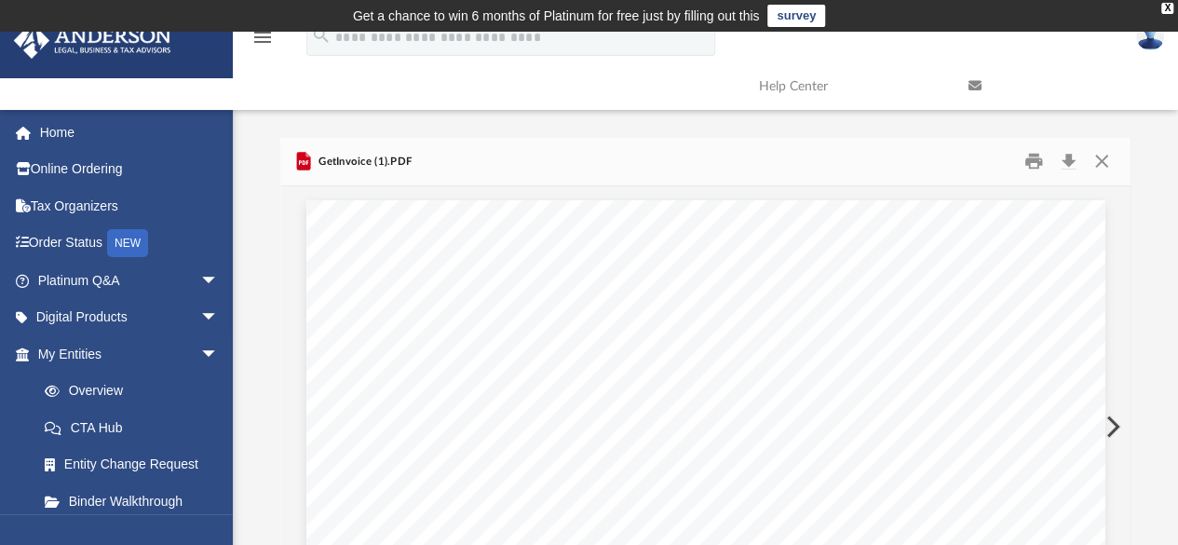
click at [1116, 425] on button "Preview" at bounding box center [1110, 426] width 41 height 52
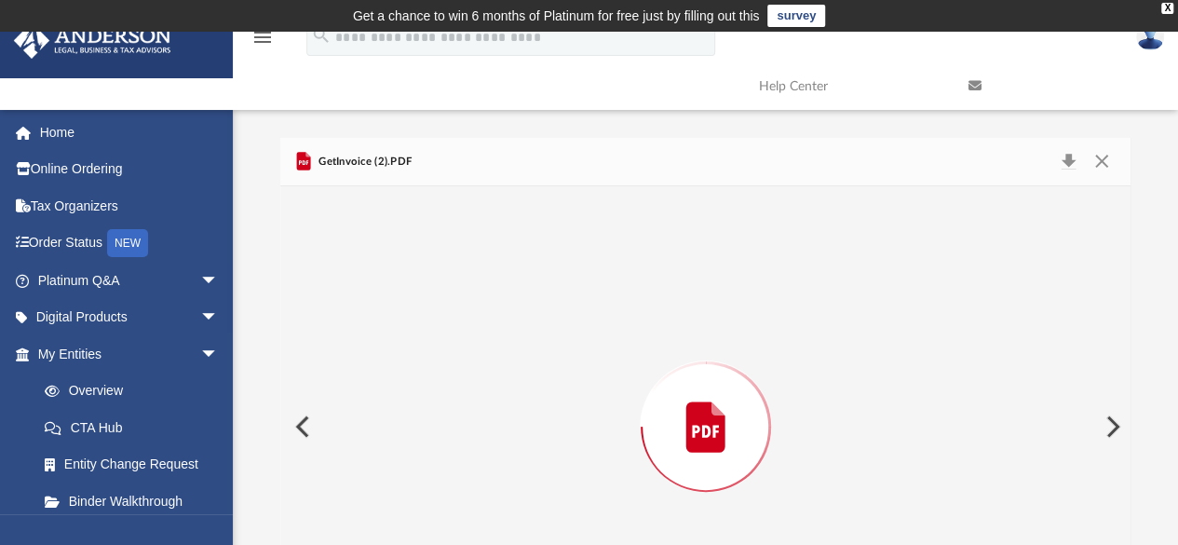
scroll to position [122, 0]
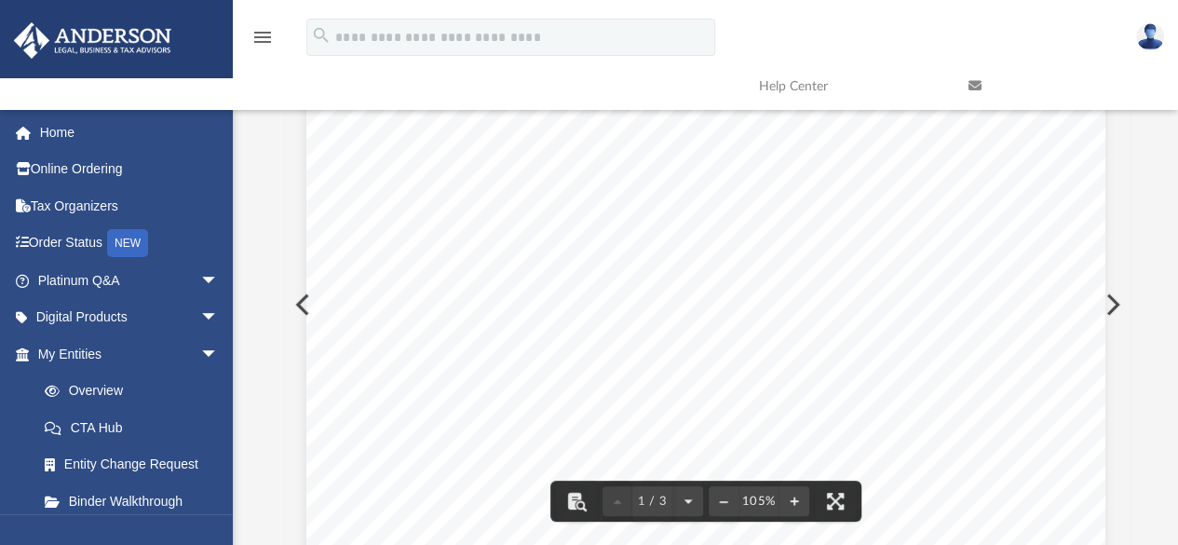
click at [1113, 292] on button "Preview" at bounding box center [1110, 304] width 41 height 52
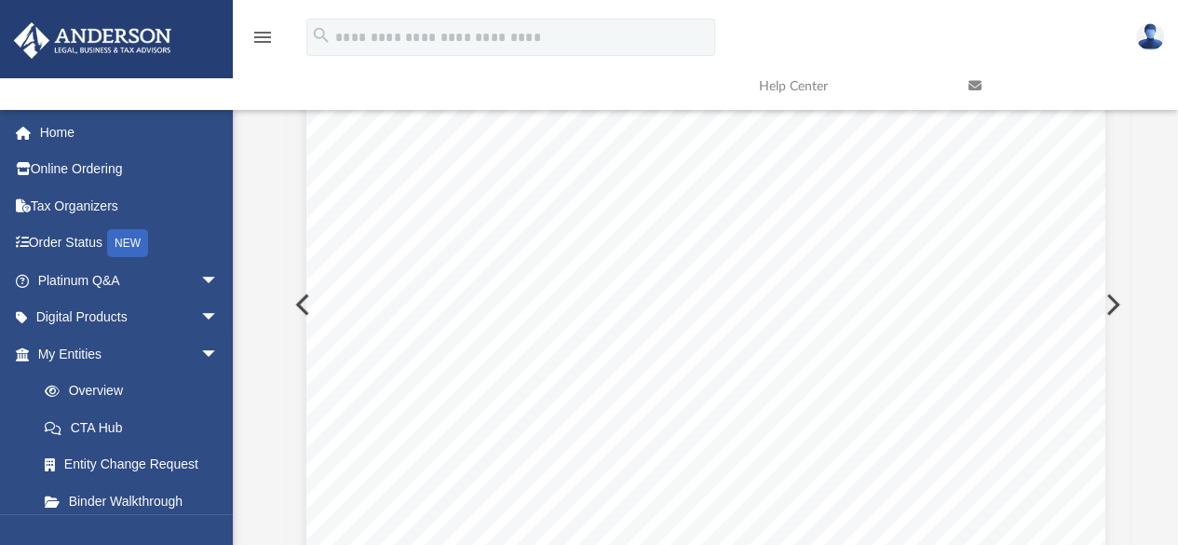
click at [1114, 295] on button "Preview" at bounding box center [1110, 304] width 41 height 52
click at [1118, 295] on button "Preview" at bounding box center [1110, 304] width 41 height 52
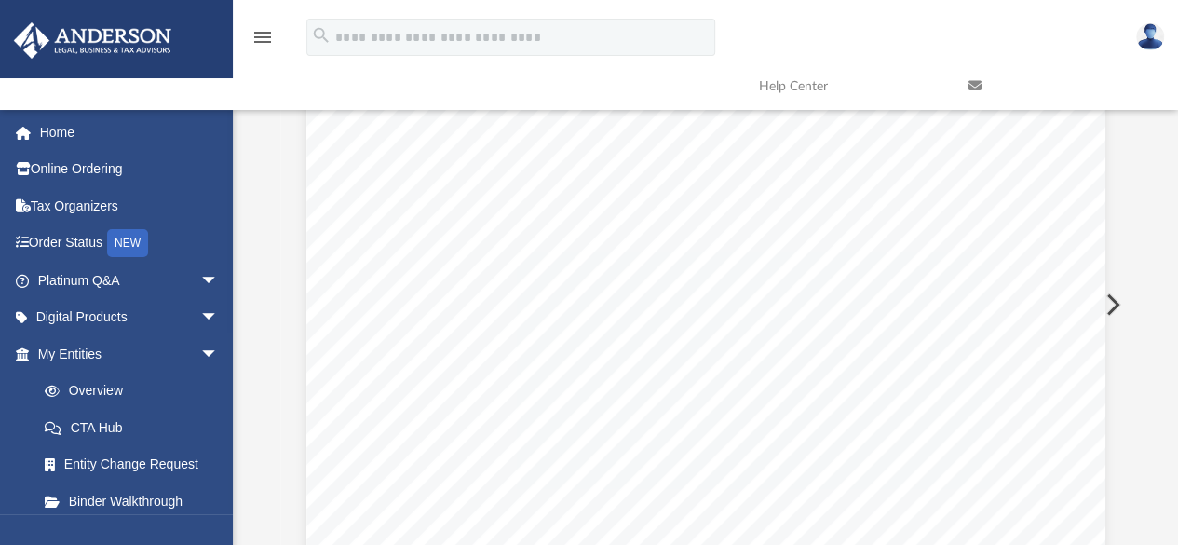
click at [1118, 295] on button "Preview" at bounding box center [1110, 304] width 41 height 52
drag, startPoint x: 1118, startPoint y: 295, endPoint x: 1171, endPoint y: 272, distance: 57.9
click at [1171, 272] on div "Difficulty viewing your box folder? You can also access your account directly o…" at bounding box center [705, 281] width 945 height 530
click at [1112, 297] on button "Preview" at bounding box center [1110, 304] width 41 height 52
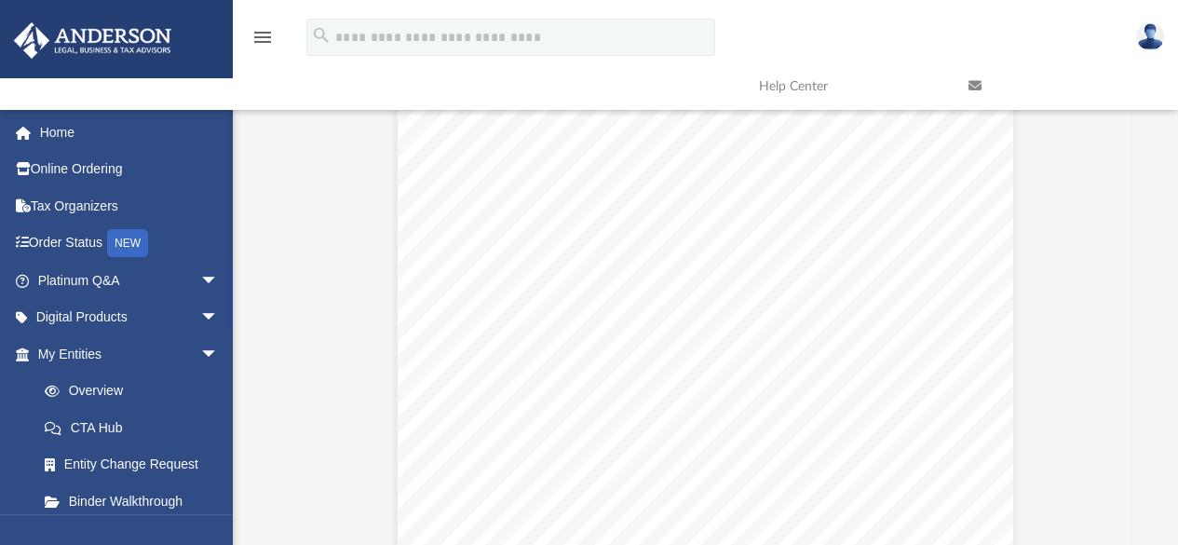
scroll to position [0, 0]
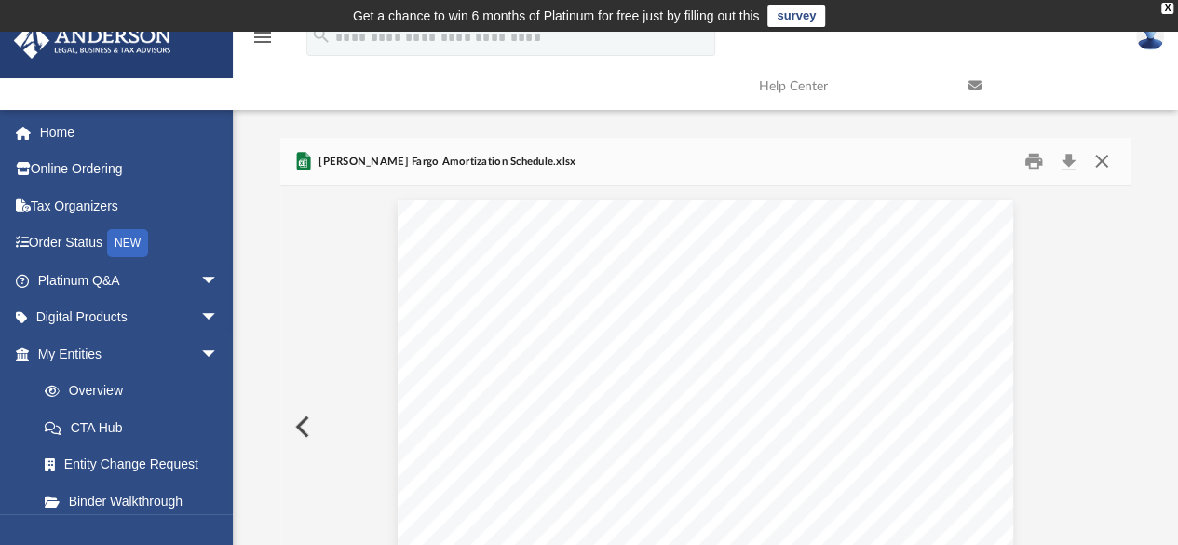
click at [1097, 160] on button "Close" at bounding box center [1102, 161] width 34 height 29
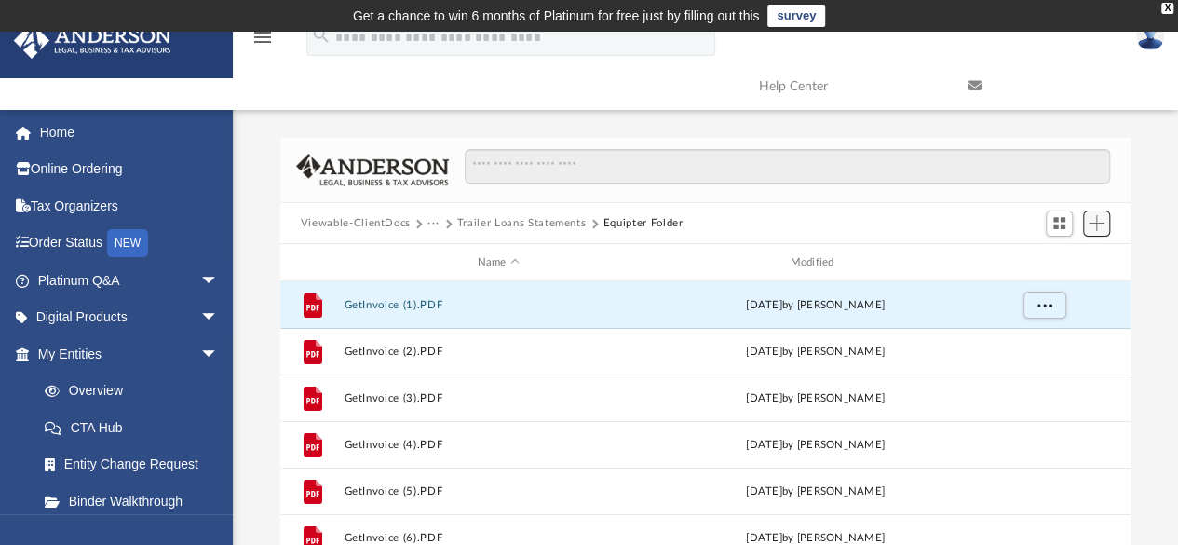
click at [1093, 231] on button "Add" at bounding box center [1097, 223] width 28 height 26
click at [1064, 259] on li "Upload" at bounding box center [1070, 260] width 60 height 20
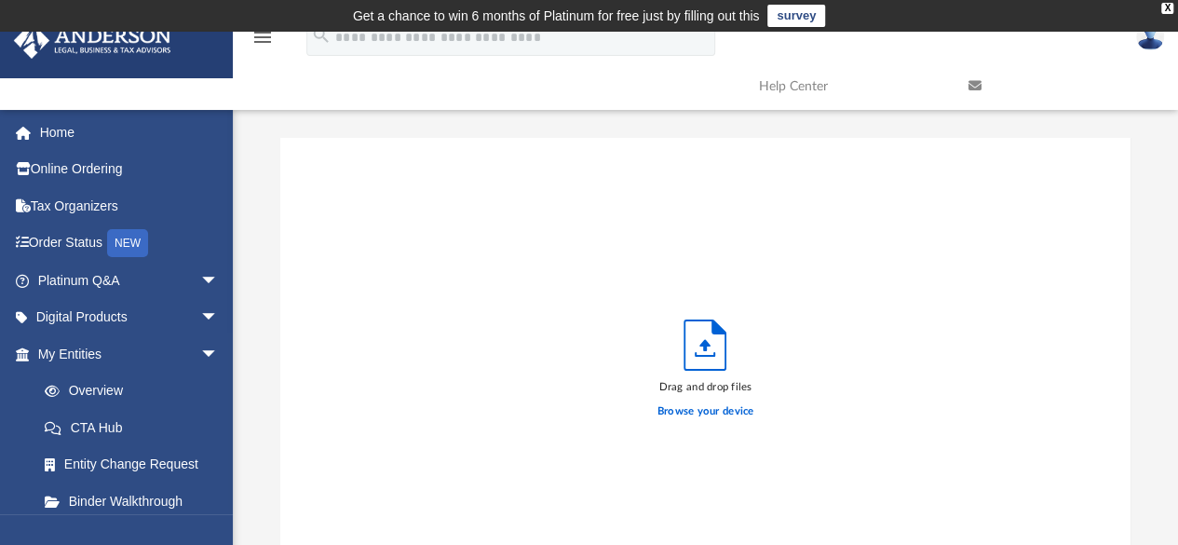
scroll to position [458, 836]
click at [720, 404] on label "Browse your device" at bounding box center [705, 411] width 97 height 17
click at [0, 0] on input "Browse your device" at bounding box center [0, 0] width 0 height 0
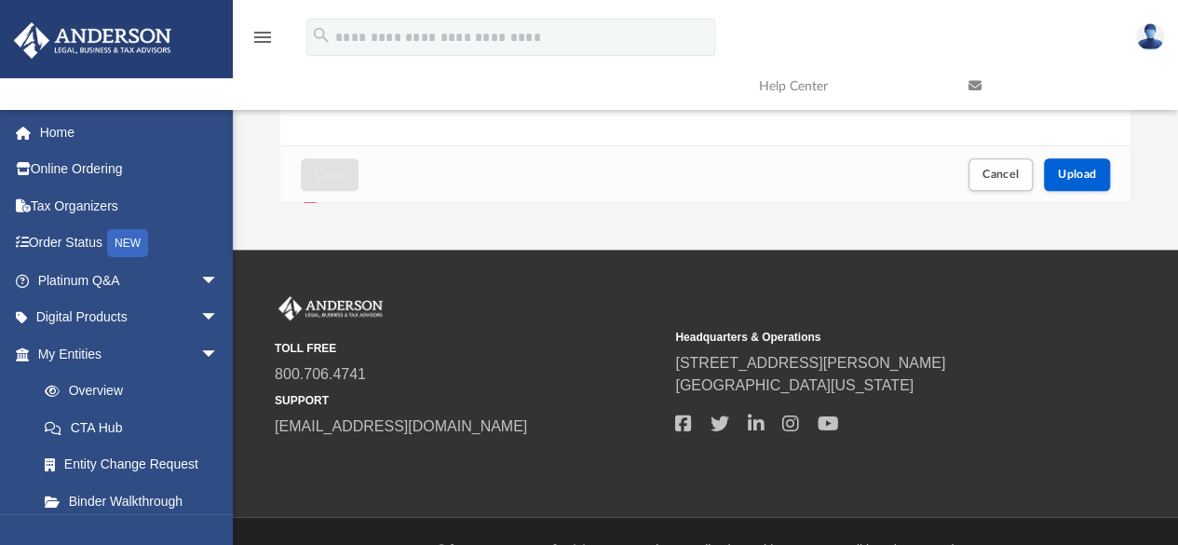
scroll to position [466, 0]
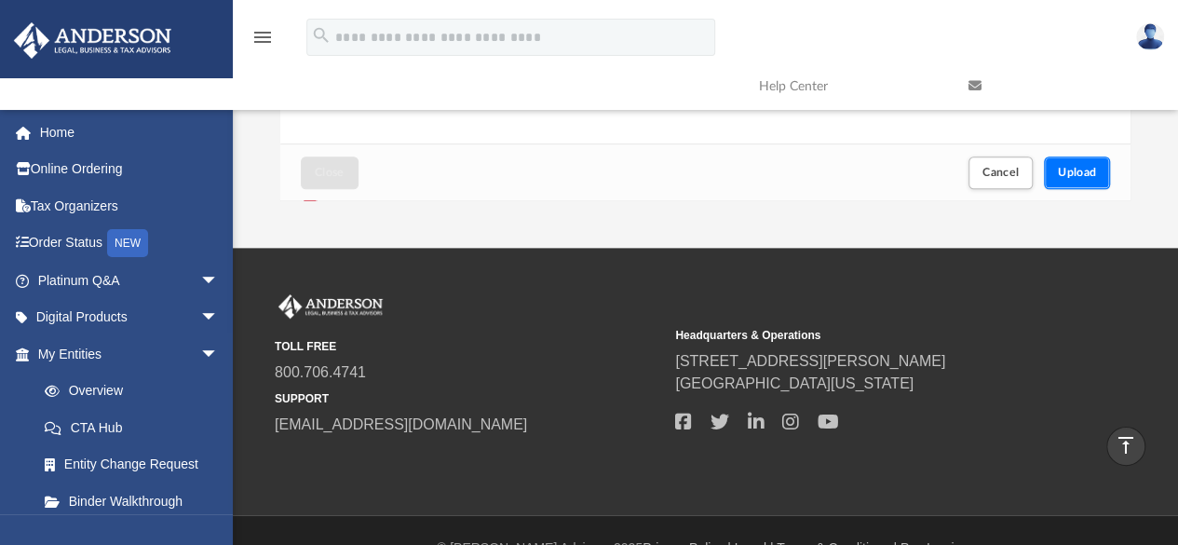
click at [1069, 172] on span "Upload" at bounding box center [1077, 172] width 39 height 11
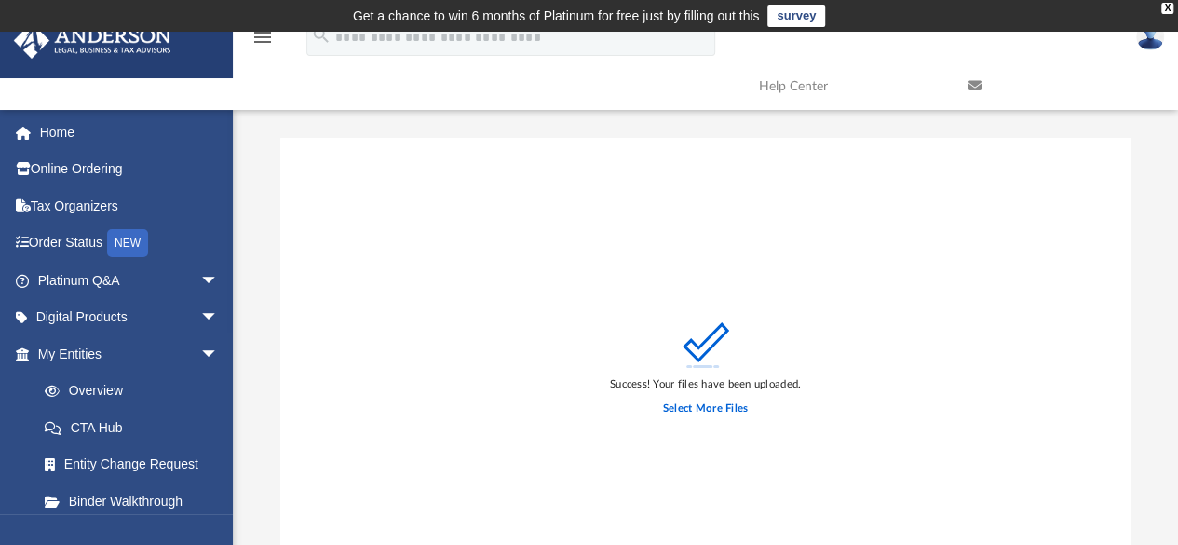
scroll to position [266, 0]
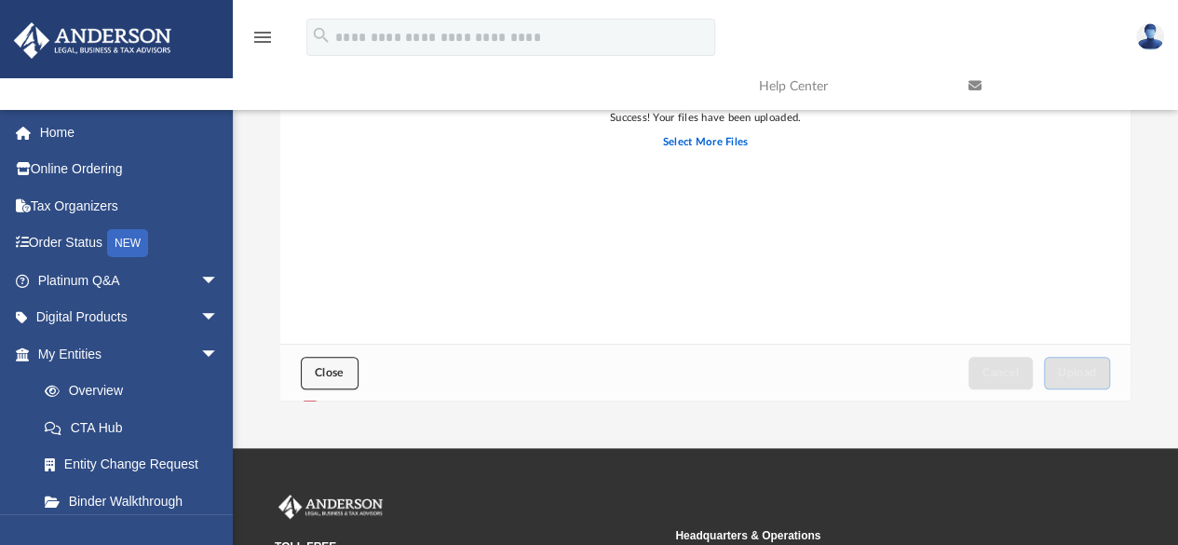
click at [343, 373] on span "Close" at bounding box center [330, 372] width 30 height 11
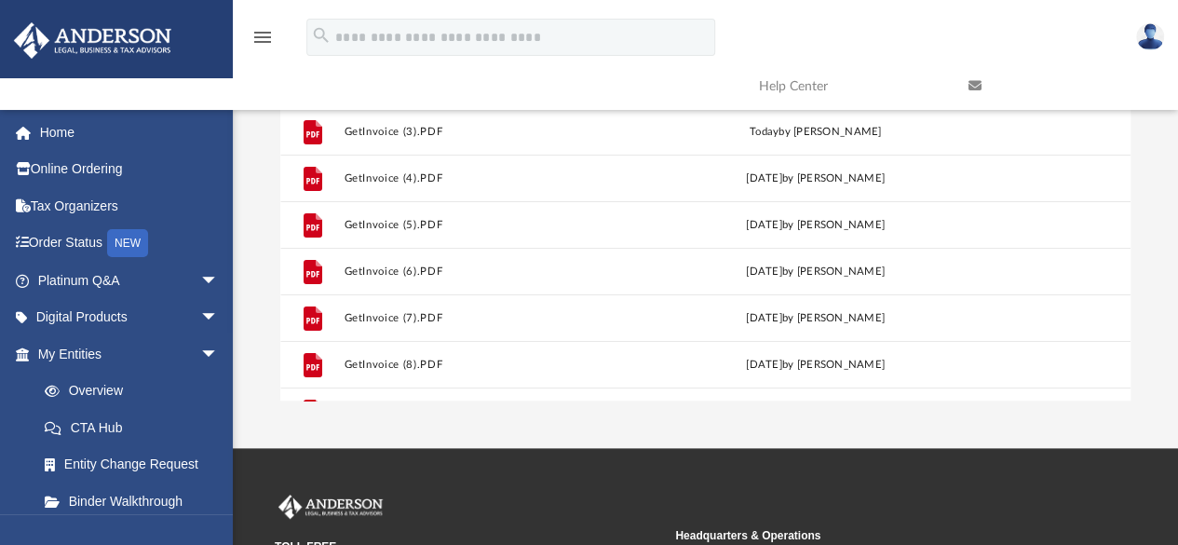
scroll to position [0, 0]
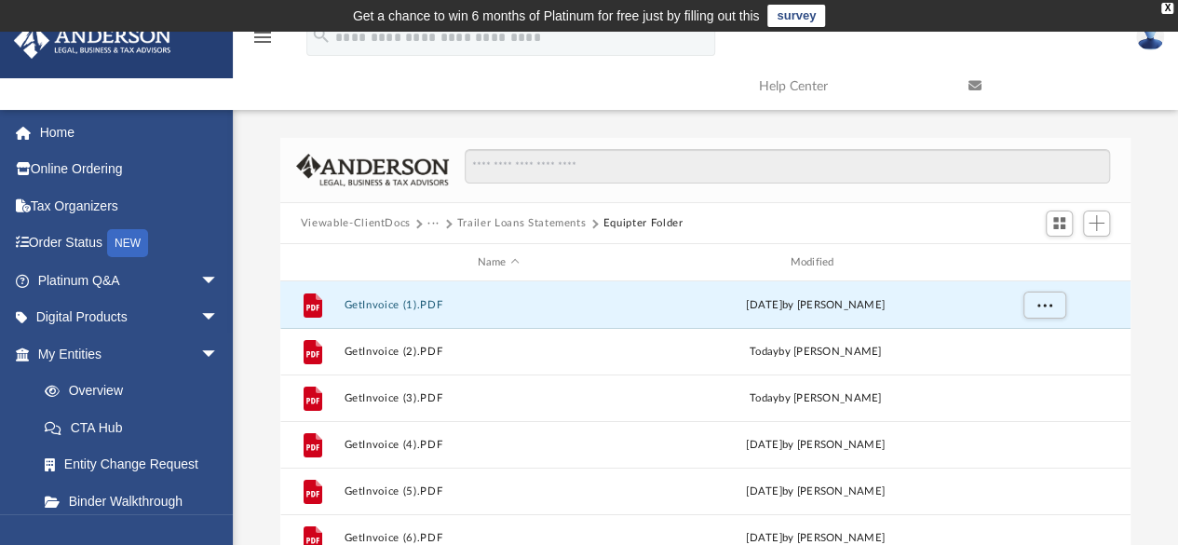
click at [505, 218] on button "Trailer Loans Statements" at bounding box center [521, 223] width 129 height 17
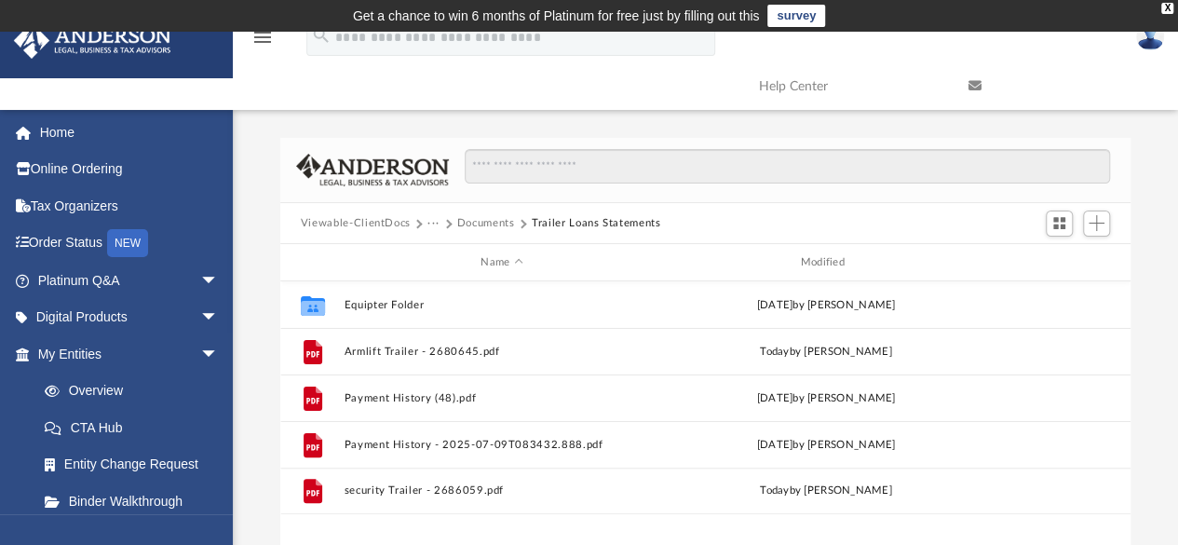
click at [484, 218] on button "Documents" at bounding box center [486, 223] width 58 height 17
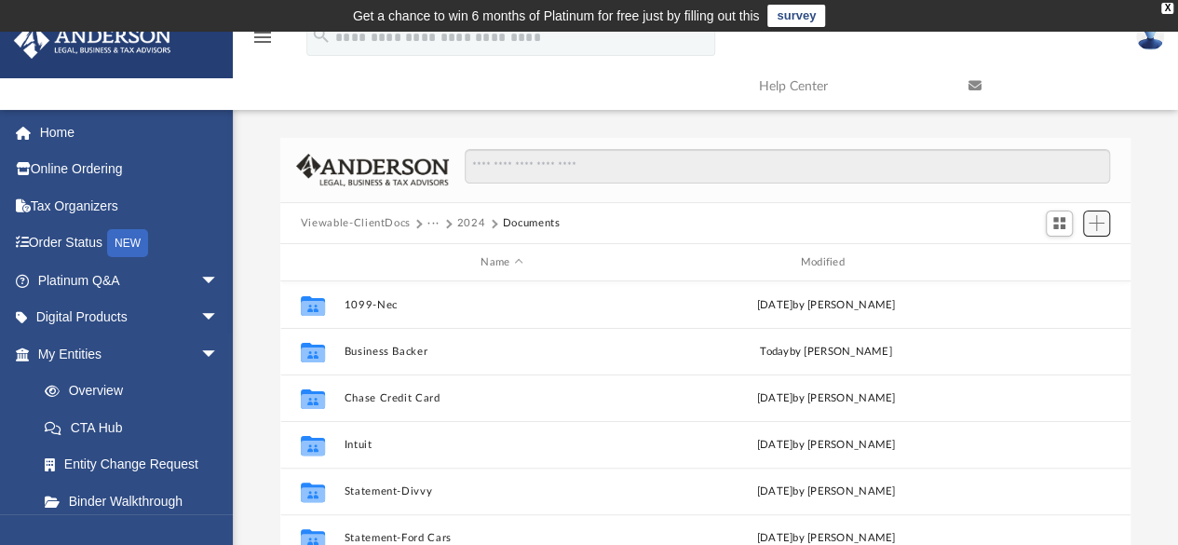
click at [1099, 224] on span "Add" at bounding box center [1096, 223] width 16 height 16
click at [1067, 288] on li "New Folder" at bounding box center [1070, 289] width 60 height 20
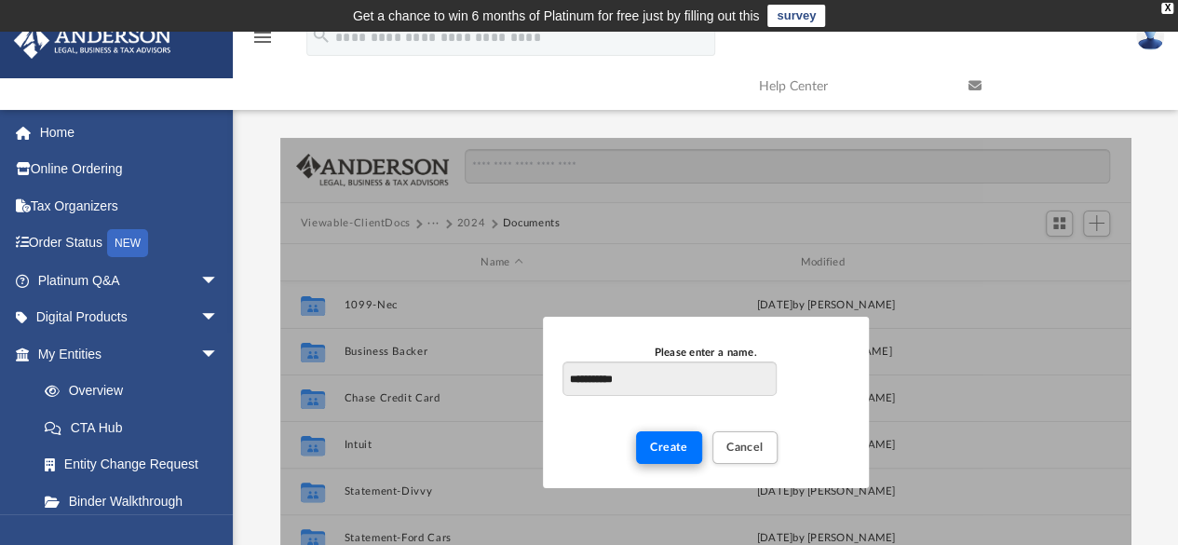
type input "**********"
click at [674, 438] on button "Create" at bounding box center [669, 447] width 66 height 33
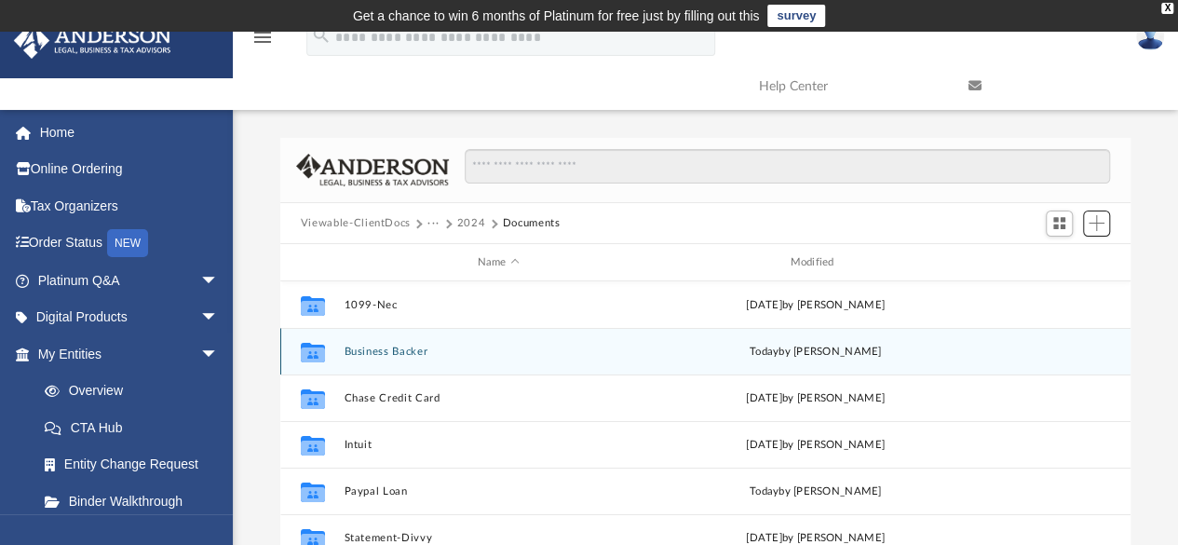
scroll to position [32, 0]
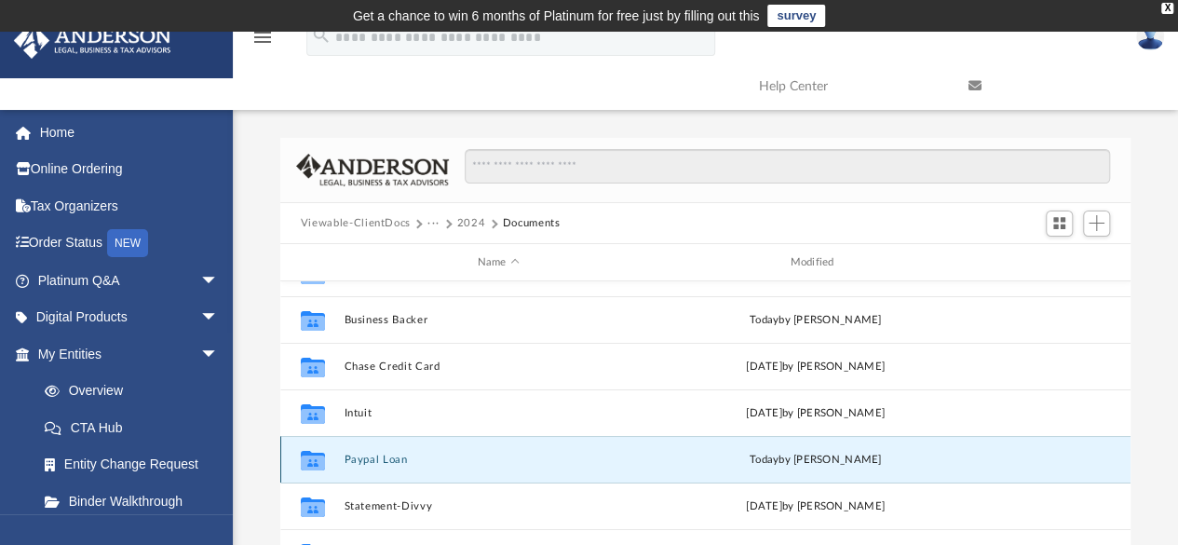
click at [434, 456] on button "Paypal Loan" at bounding box center [498, 459] width 309 height 12
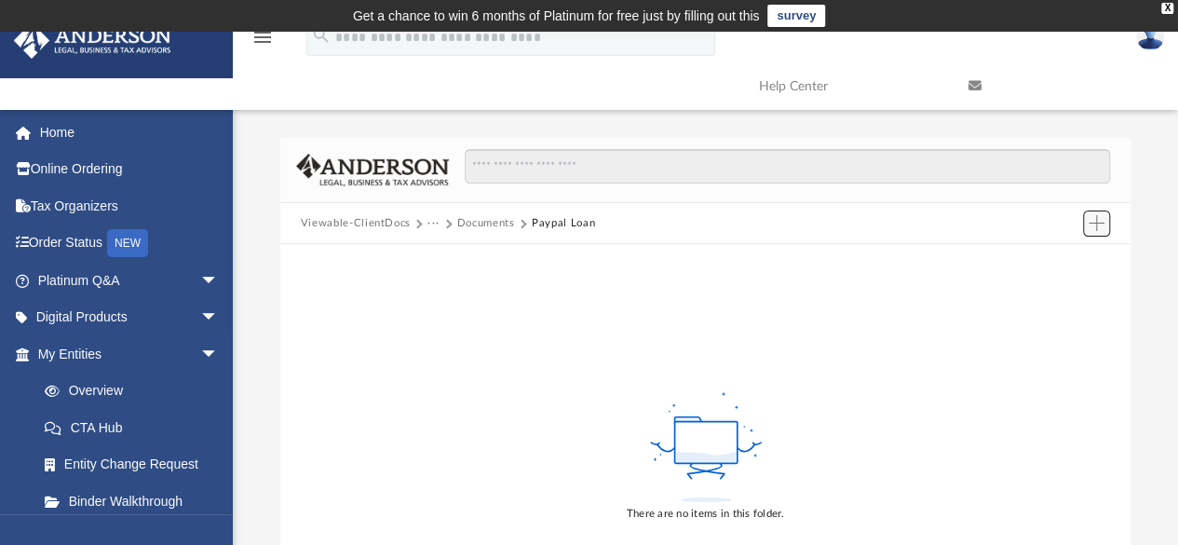
click at [1097, 228] on span "Add" at bounding box center [1096, 223] width 16 height 16
click at [1073, 259] on li "Upload" at bounding box center [1070, 260] width 60 height 20
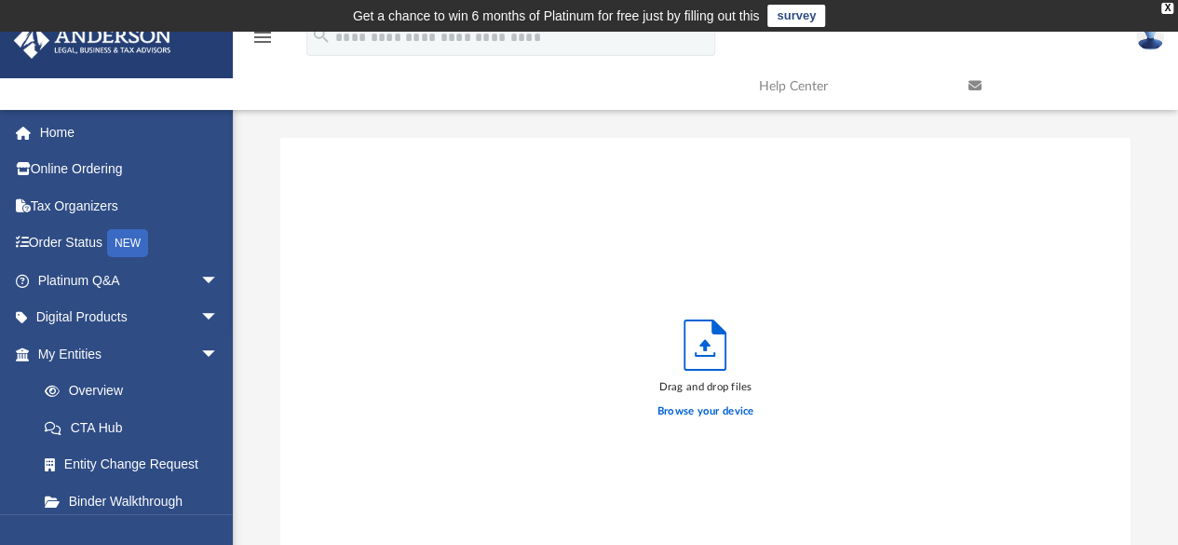
scroll to position [458, 836]
click at [707, 405] on label "Browse your device" at bounding box center [705, 411] width 97 height 17
click at [0, 0] on input "Browse your device" at bounding box center [0, 0] width 0 height 0
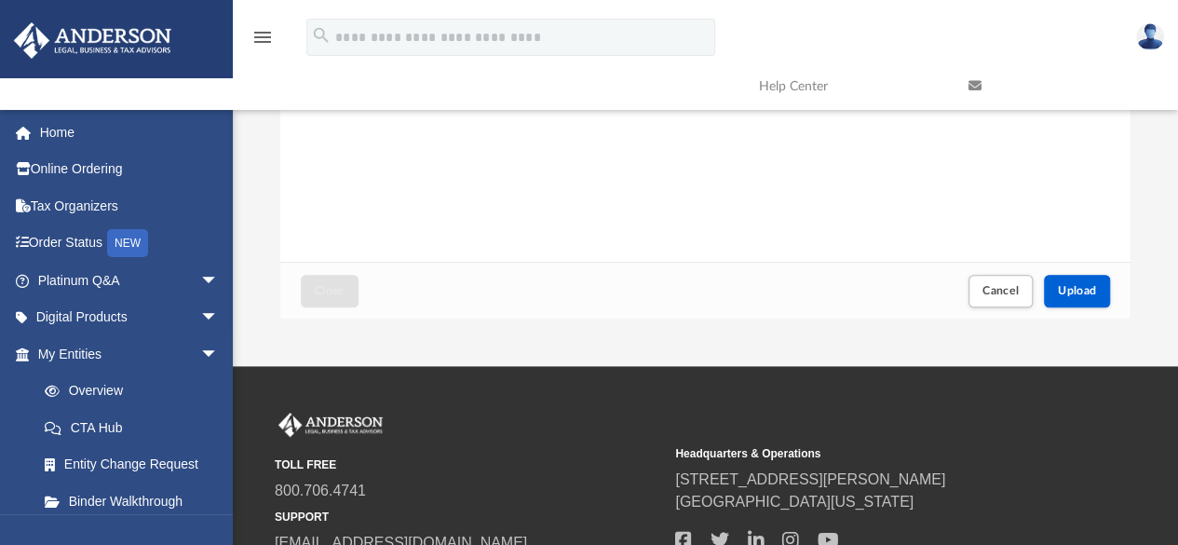
scroll to position [434, 0]
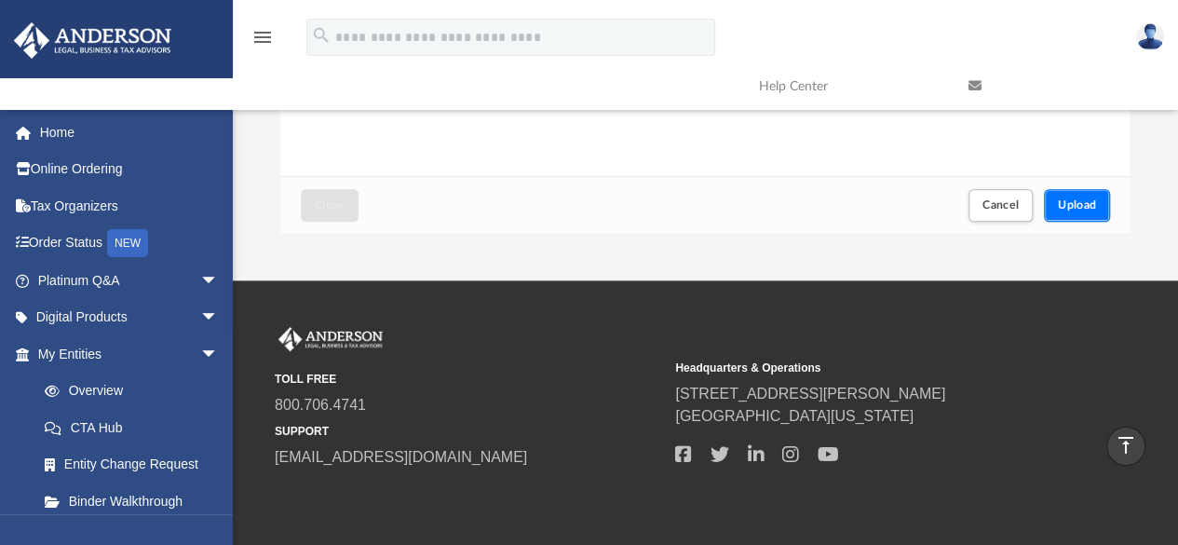
click at [1065, 193] on button "Upload" at bounding box center [1077, 205] width 67 height 33
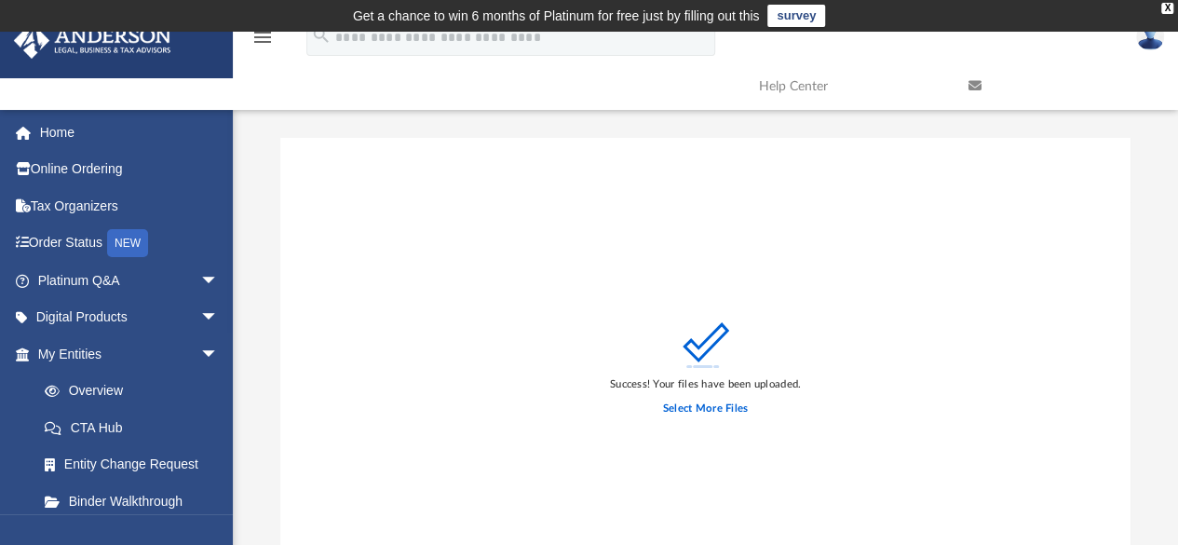
scroll to position [344, 0]
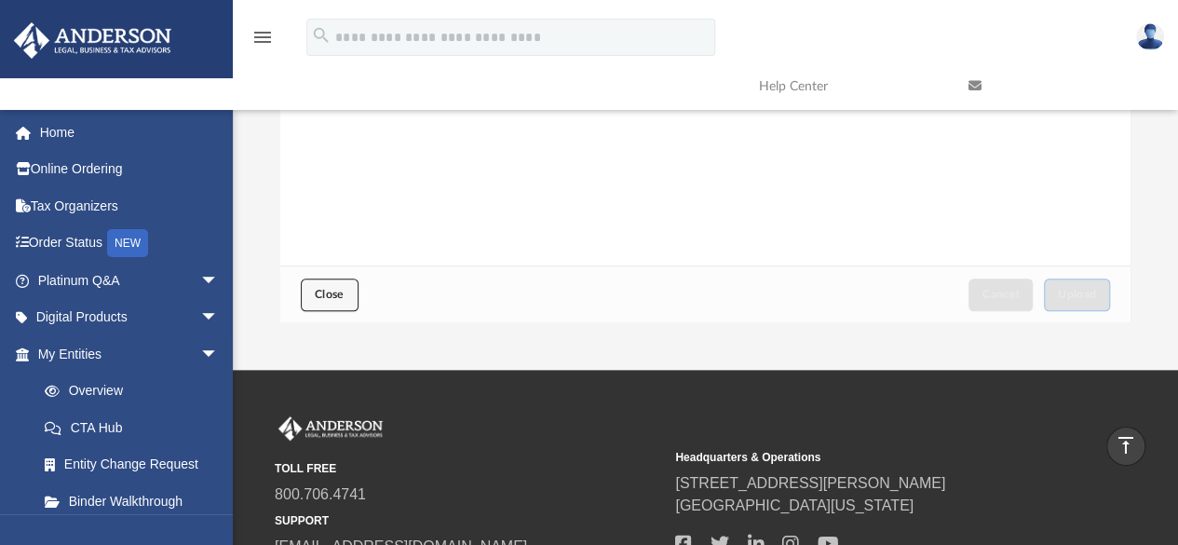
click at [326, 287] on button "Close" at bounding box center [330, 294] width 58 height 33
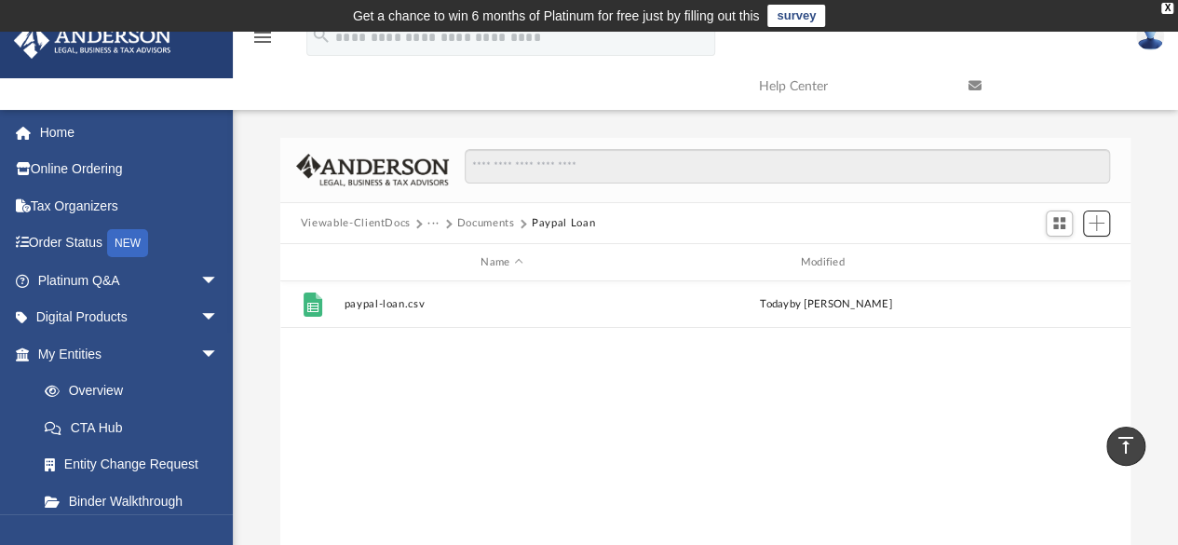
scroll to position [15, 15]
